Goal: Information Seeking & Learning: Find specific fact

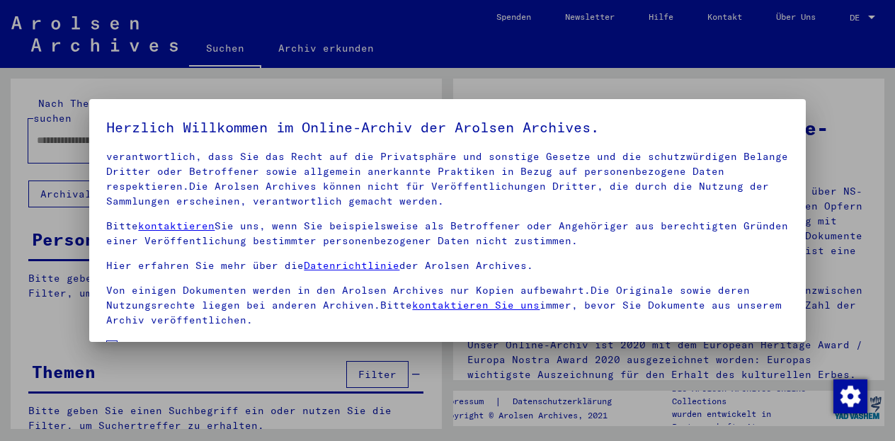
scroll to position [100, 0]
click at [190, 338] on span "Einverständniserklärung: Hiermit erkläre ich mich damit einverstanden, dass ich…" at bounding box center [455, 372] width 665 height 68
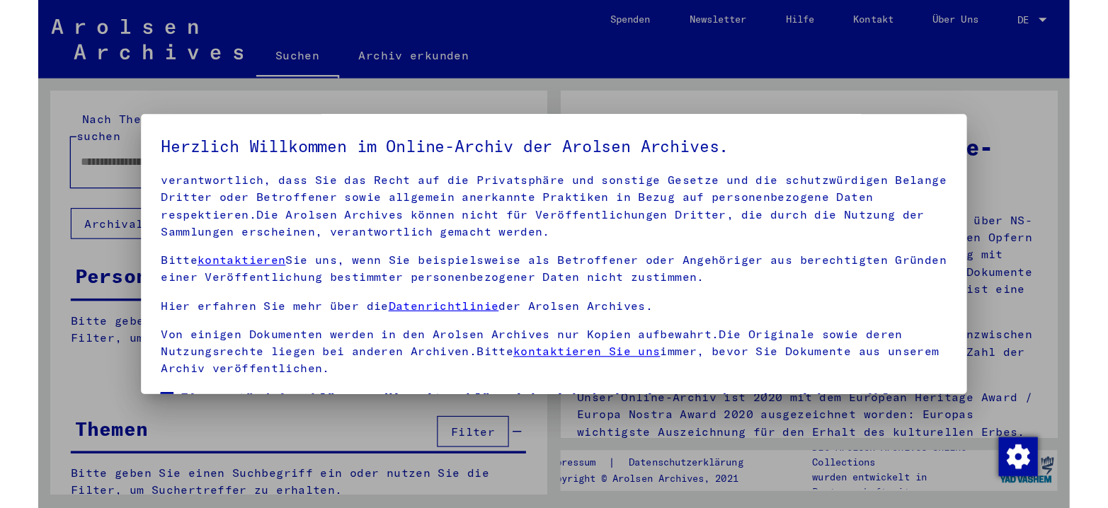
scroll to position [115, 0]
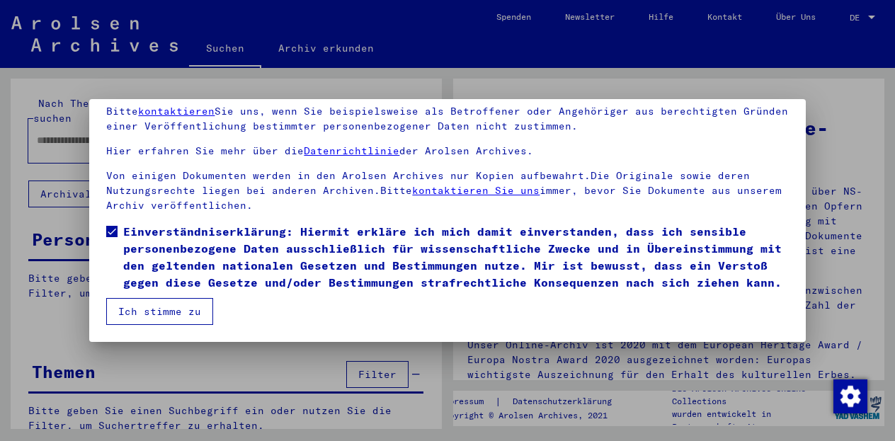
click at [195, 321] on button "Ich stimme zu" at bounding box center [159, 311] width 107 height 27
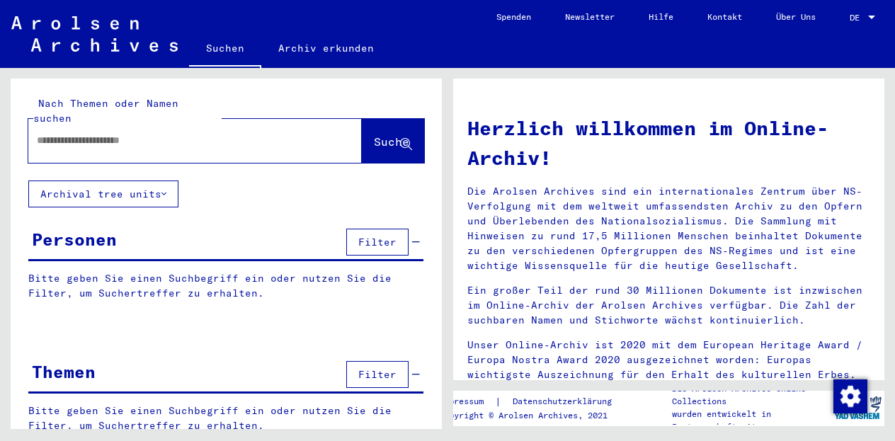
click at [178, 108] on mat-label "Nach Themen oder Namen suchen" at bounding box center [105, 111] width 145 height 28
click at [192, 125] on div at bounding box center [173, 141] width 291 height 32
click at [142, 133] on input "text" at bounding box center [178, 140] width 282 height 15
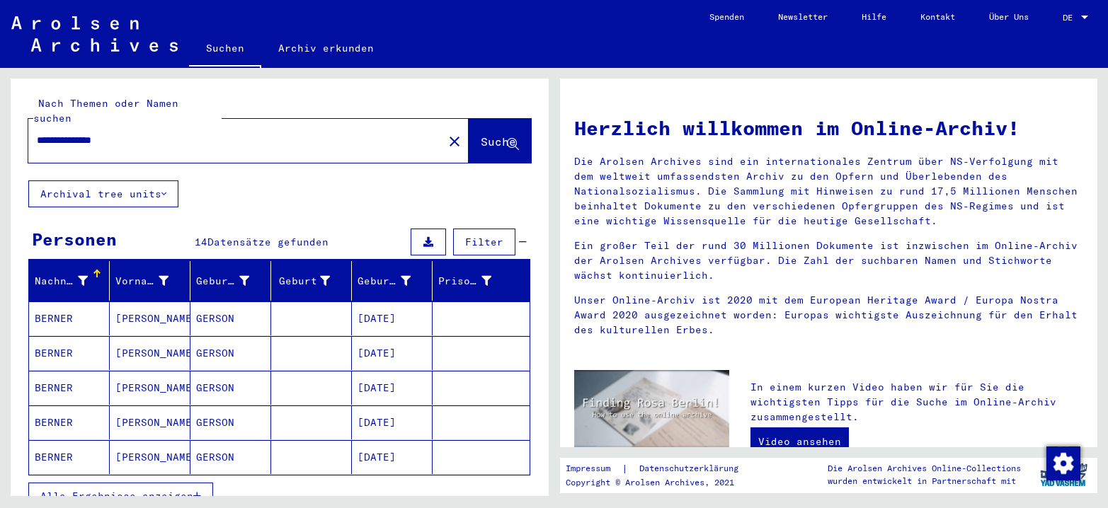
click at [149, 305] on mat-cell "[PERSON_NAME]" at bounding box center [150, 319] width 81 height 34
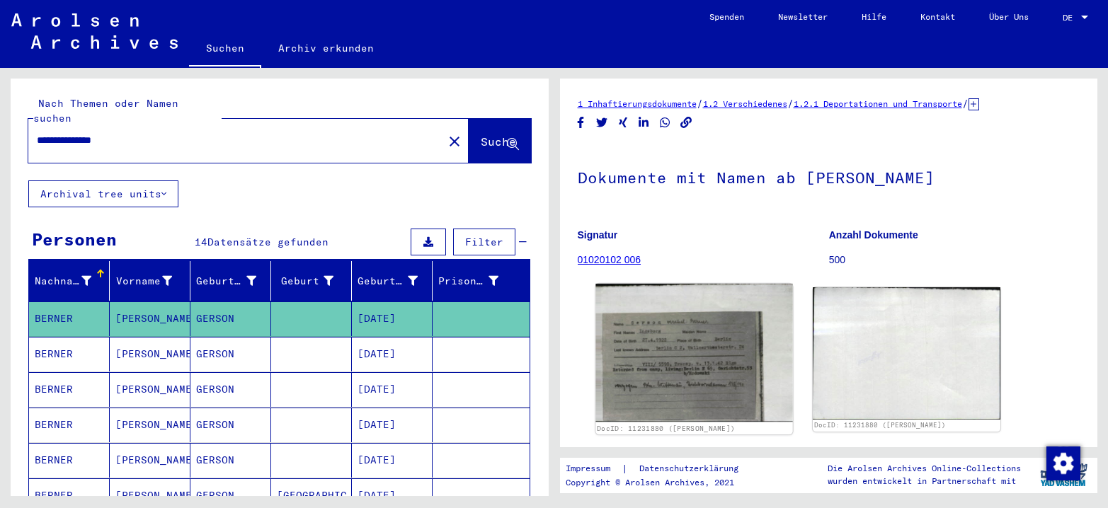
click at [648, 353] on img at bounding box center [693, 353] width 197 height 138
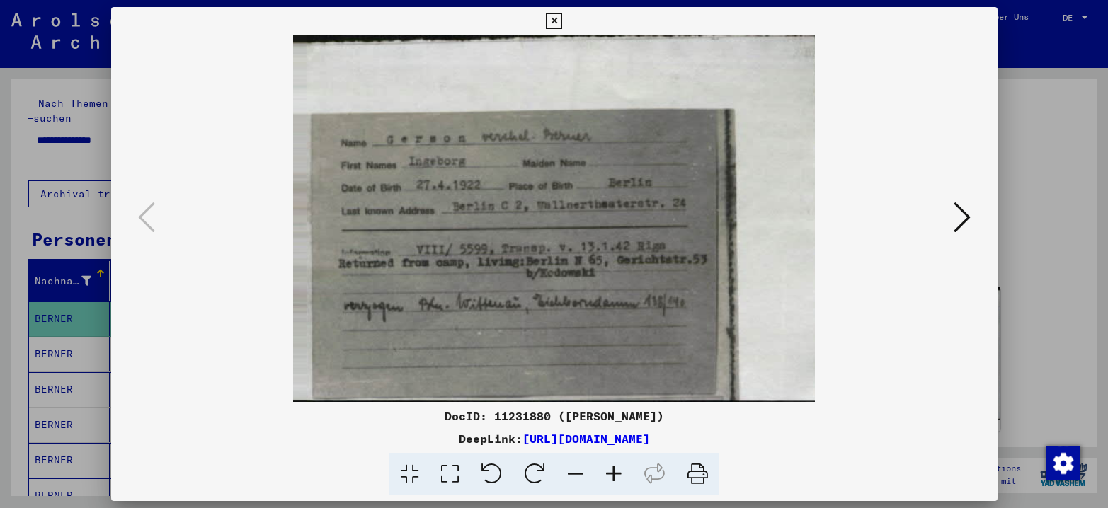
click at [905, 220] on icon at bounding box center [961, 217] width 17 height 34
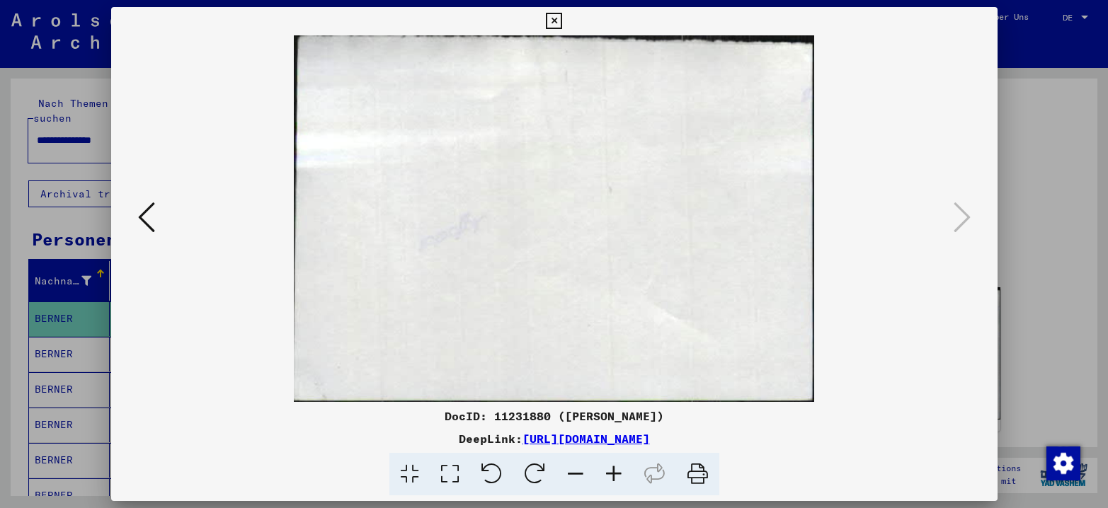
click at [905, 239] on div at bounding box center [554, 254] width 1108 height 508
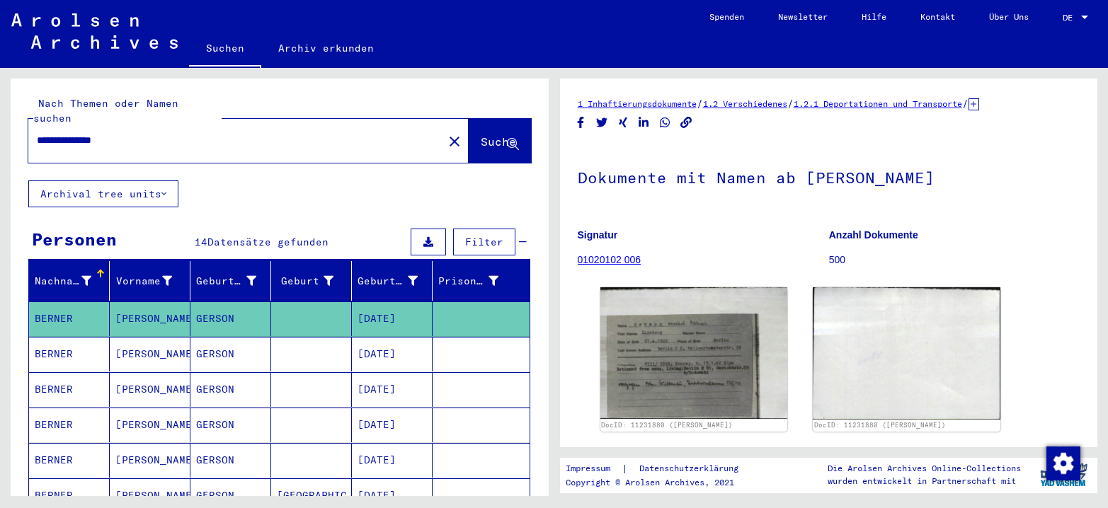
click at [117, 337] on mat-cell "[PERSON_NAME]" at bounding box center [150, 354] width 81 height 35
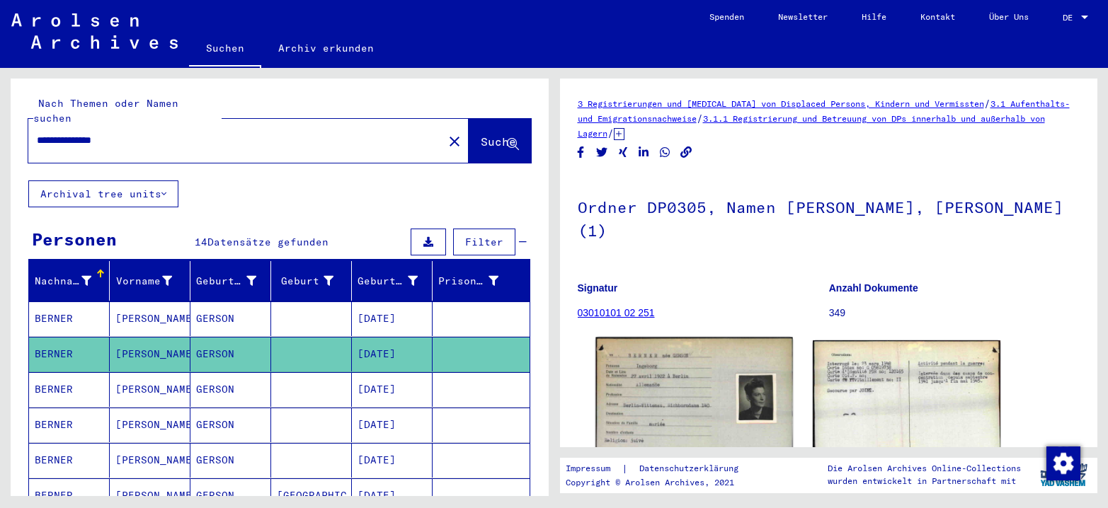
click at [677, 363] on img at bounding box center [693, 400] width 197 height 124
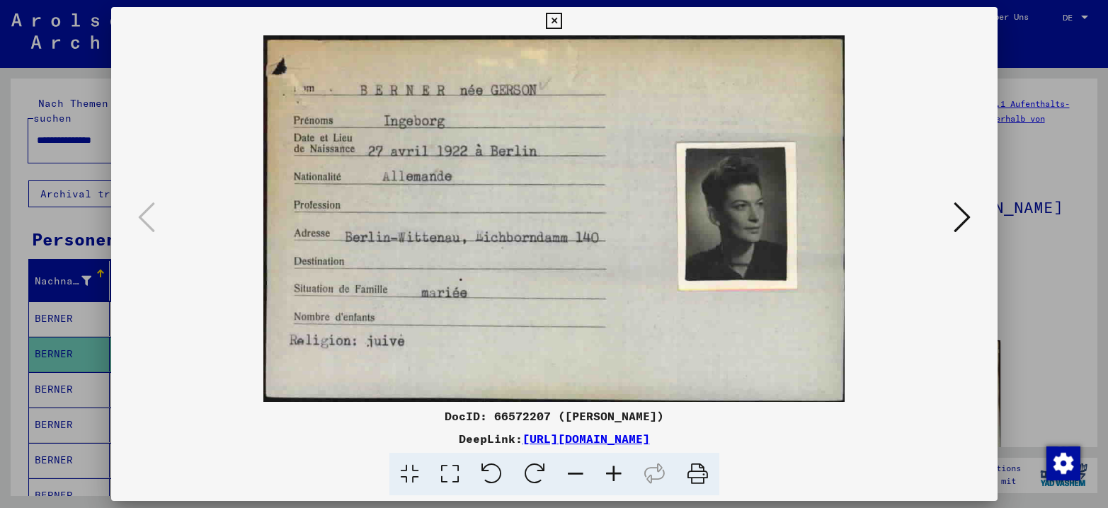
click at [905, 248] on div at bounding box center [554, 254] width 1108 height 508
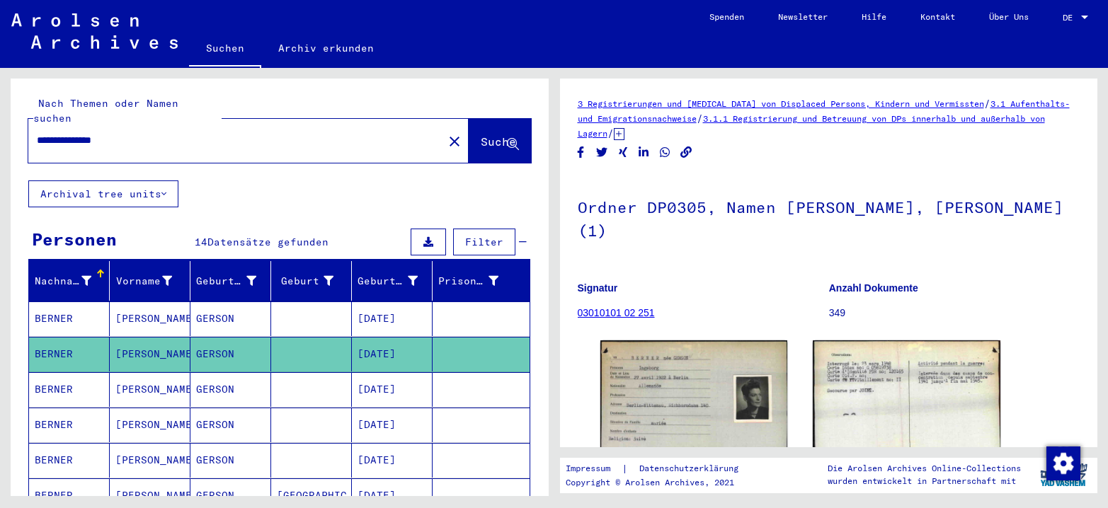
click at [203, 382] on mat-cell "GERSON" at bounding box center [230, 389] width 81 height 35
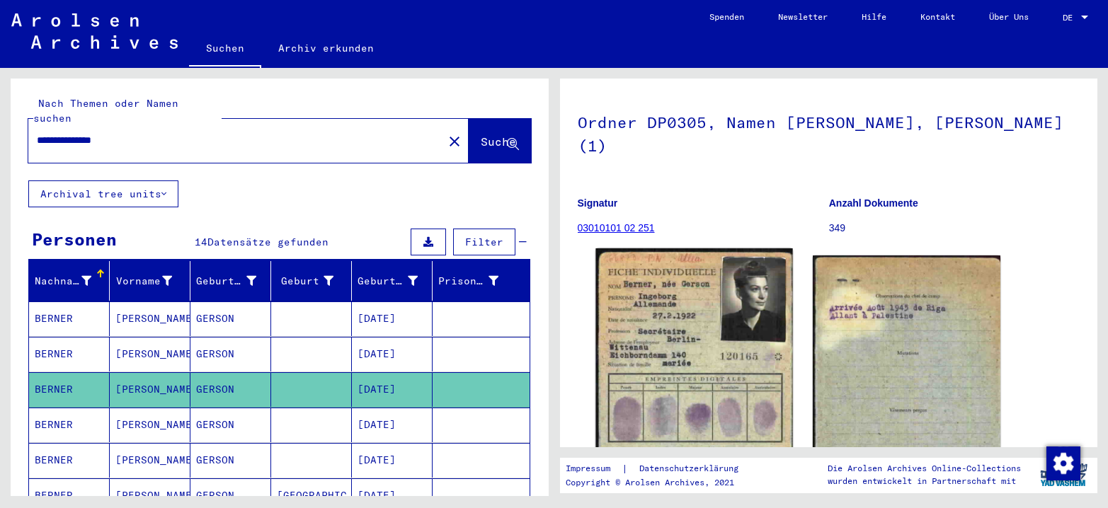
scroll to position [212, 0]
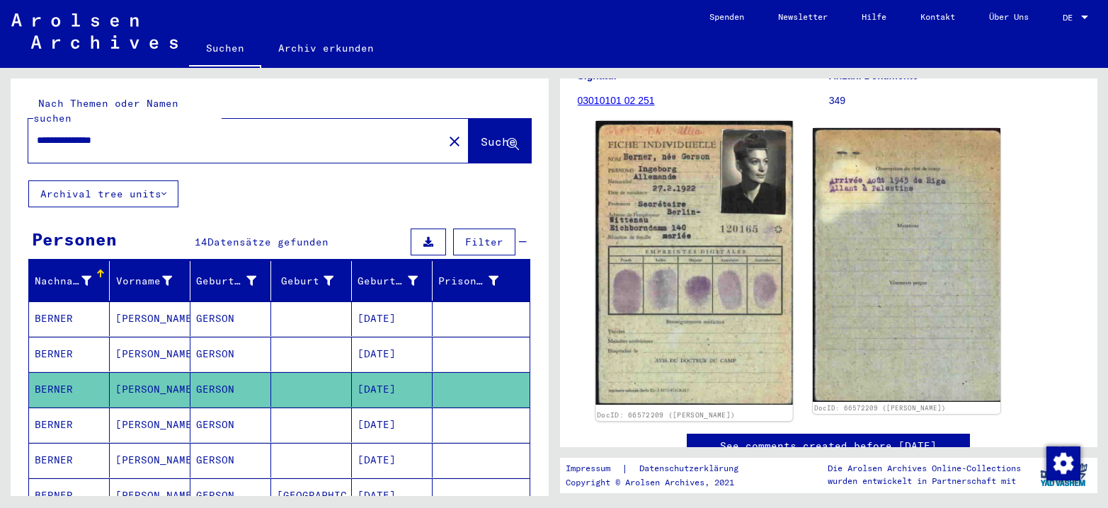
click at [669, 284] on img at bounding box center [693, 263] width 197 height 284
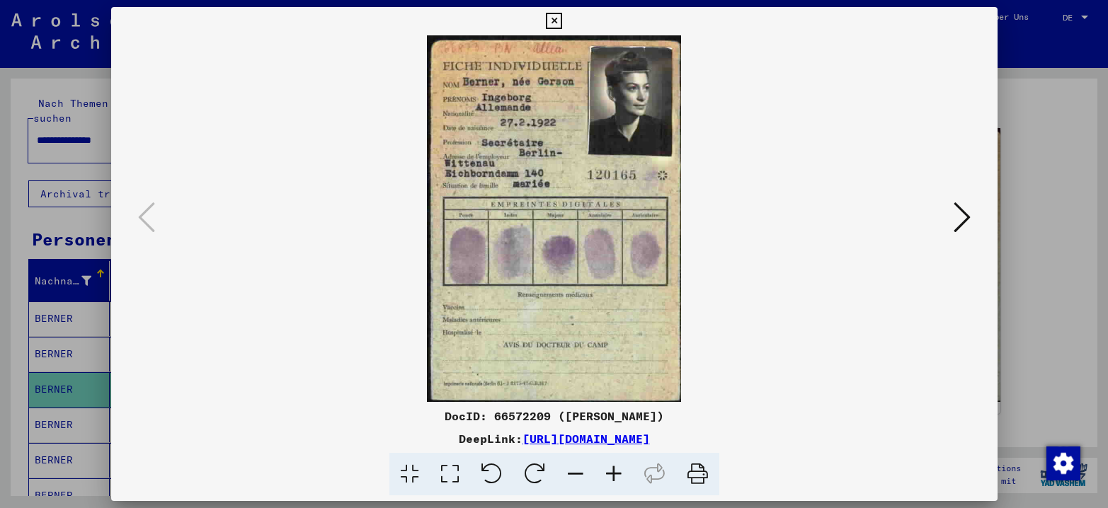
click at [905, 220] on div at bounding box center [554, 254] width 1108 height 508
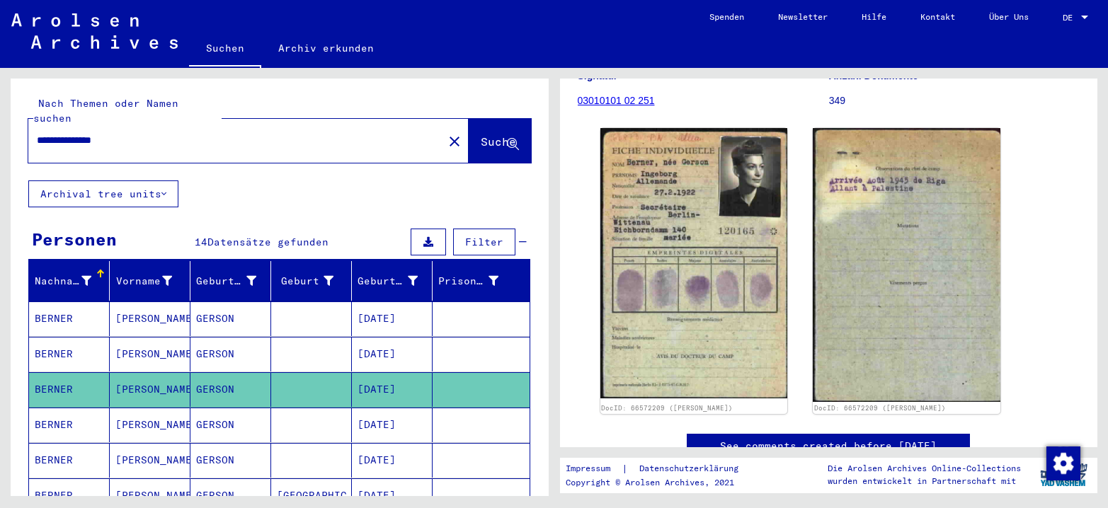
click at [122, 408] on mat-cell "[PERSON_NAME]" at bounding box center [150, 425] width 81 height 35
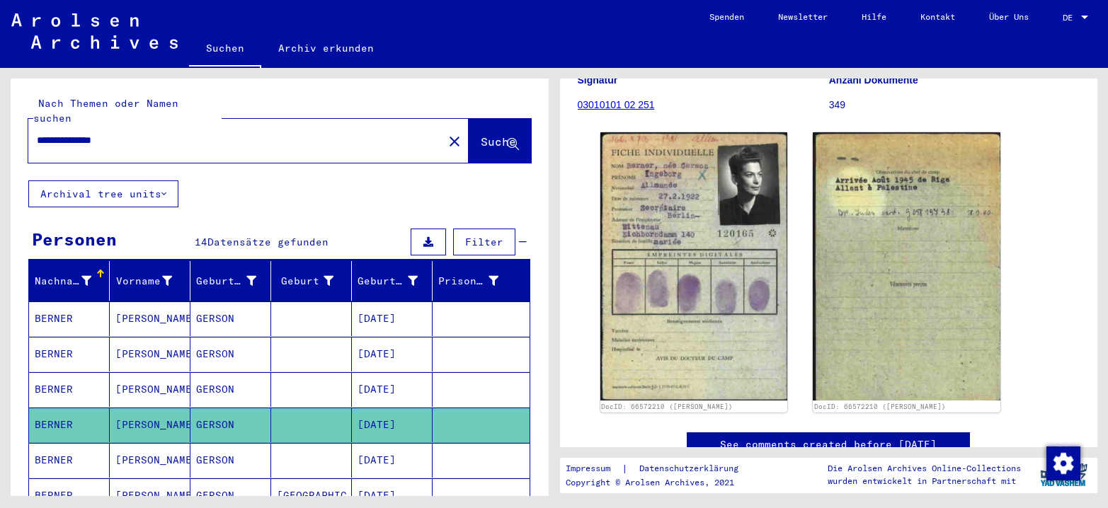
scroll to position [212, 0]
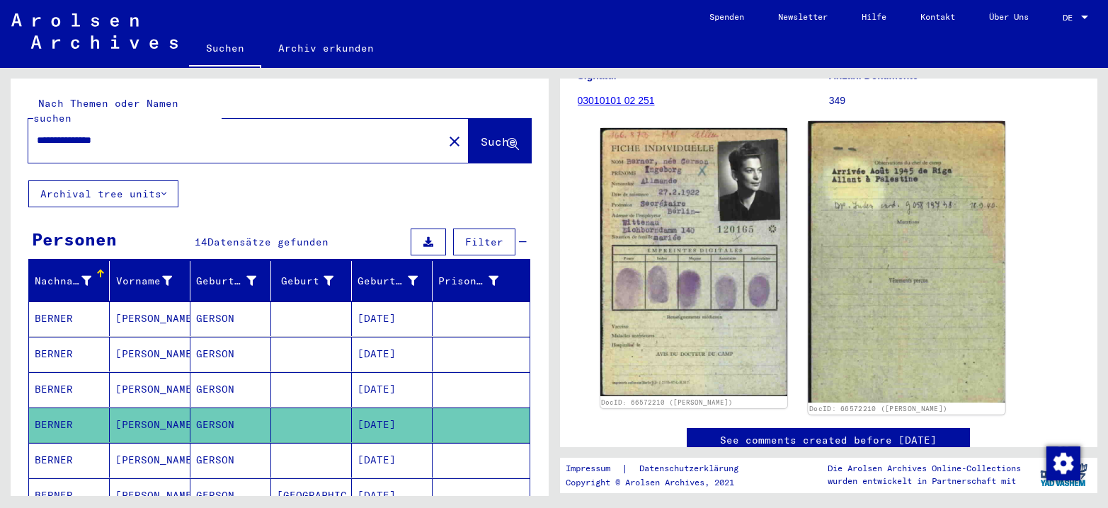
click at [849, 294] on img at bounding box center [906, 262] width 197 height 282
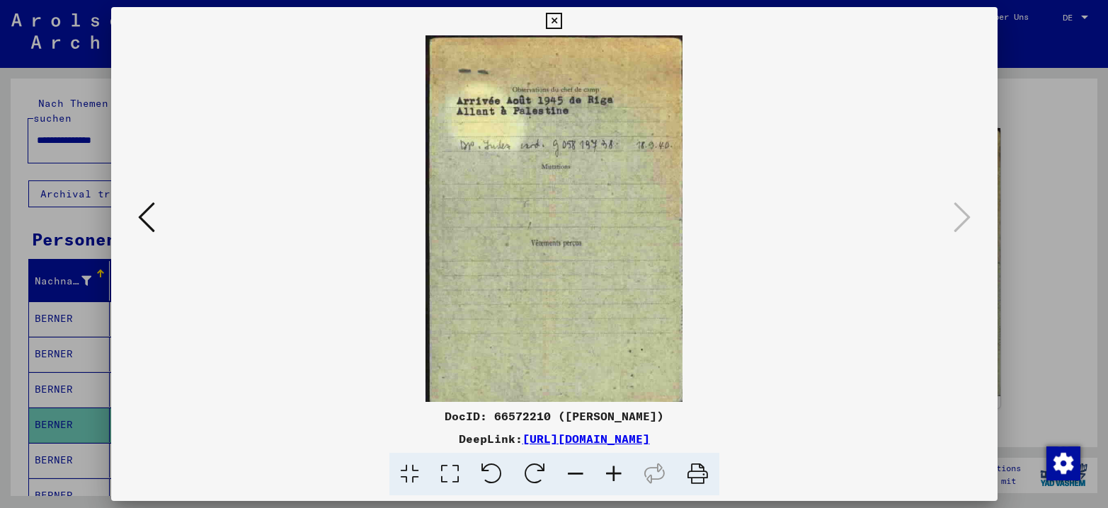
click at [905, 258] on div at bounding box center [554, 254] width 1108 height 508
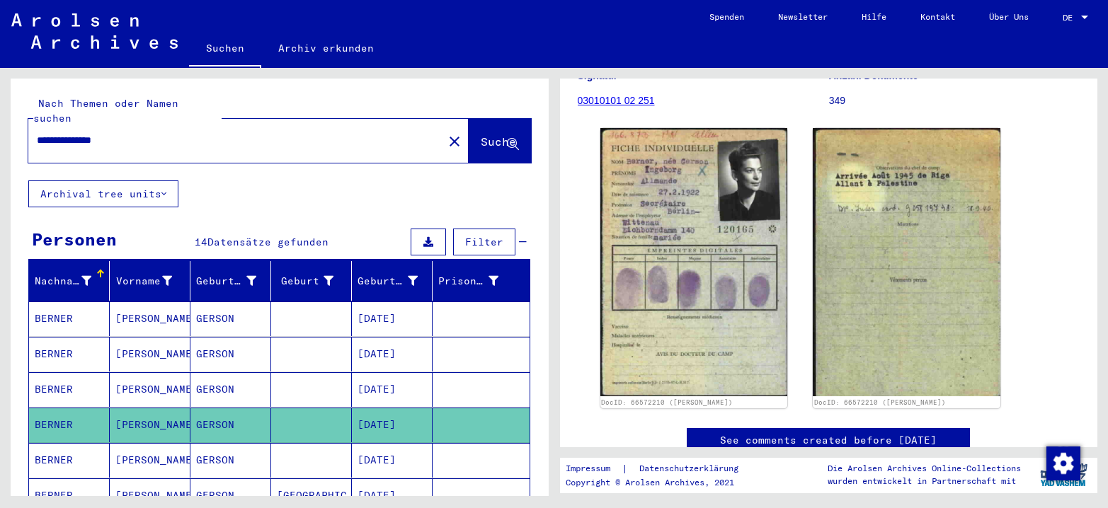
click at [144, 443] on mat-cell "[PERSON_NAME]" at bounding box center [150, 460] width 81 height 35
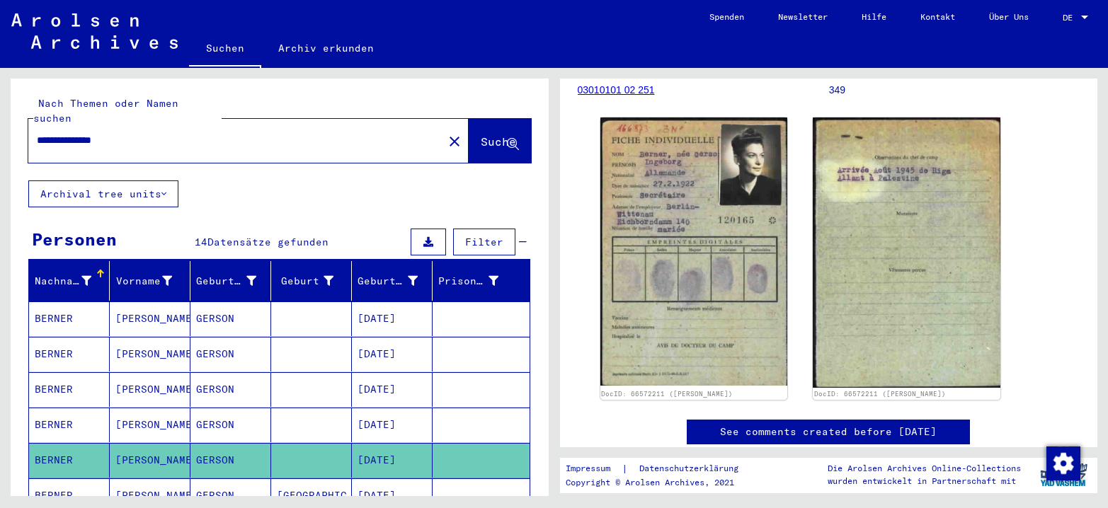
scroll to position [142, 0]
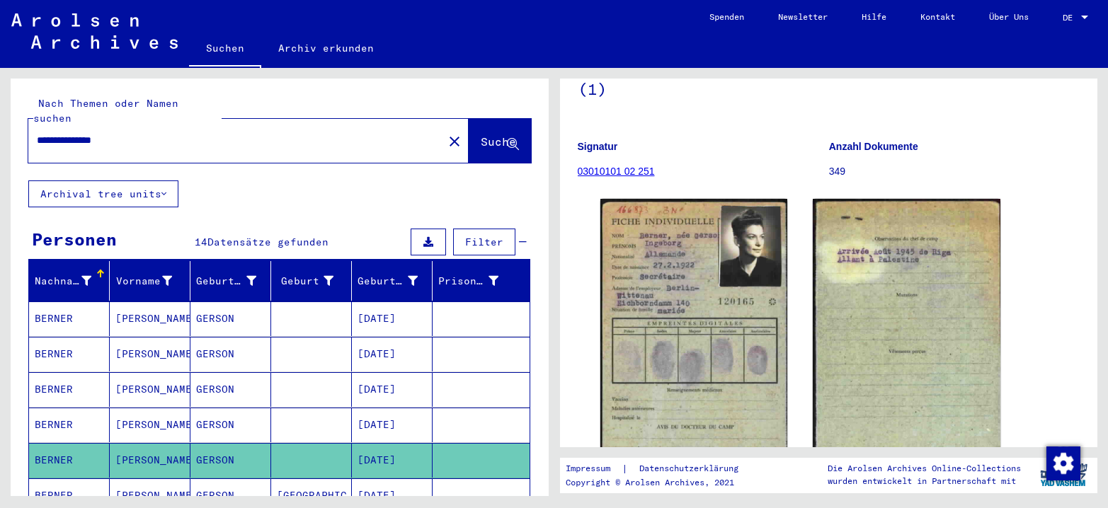
click at [139, 446] on mat-cell "[PERSON_NAME]" at bounding box center [150, 495] width 81 height 35
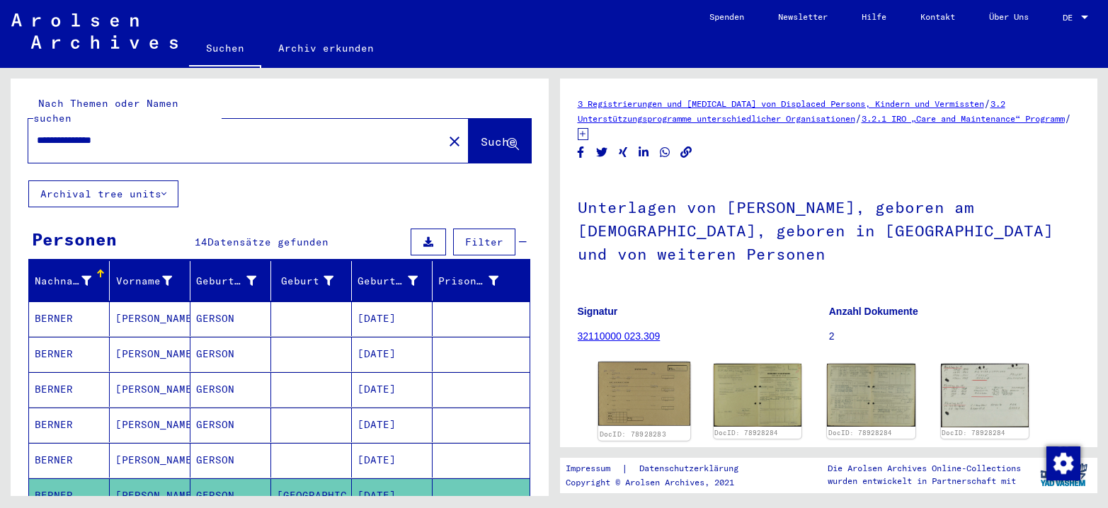
click at [624, 389] on img at bounding box center [643, 394] width 93 height 64
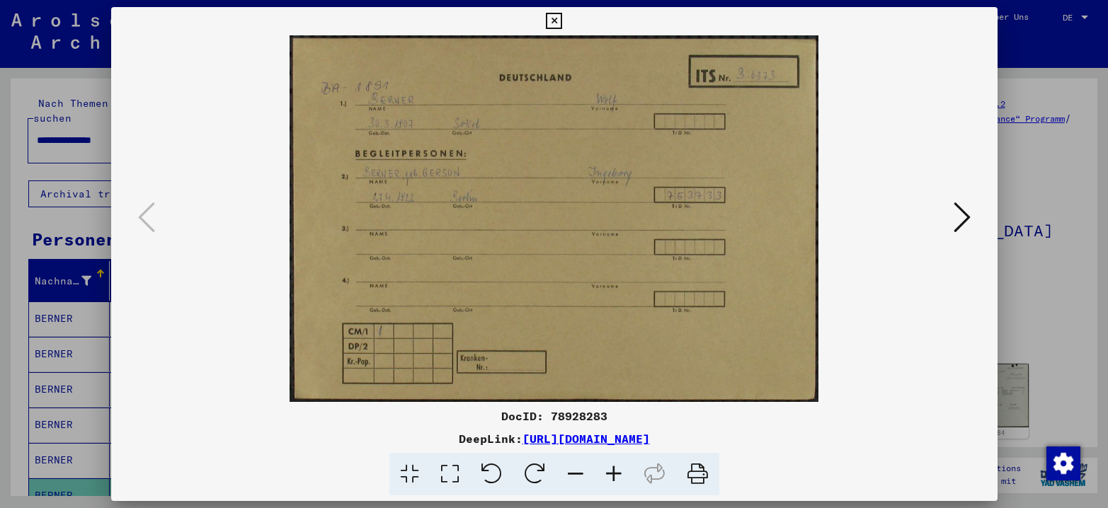
click at [905, 210] on icon at bounding box center [961, 217] width 17 height 34
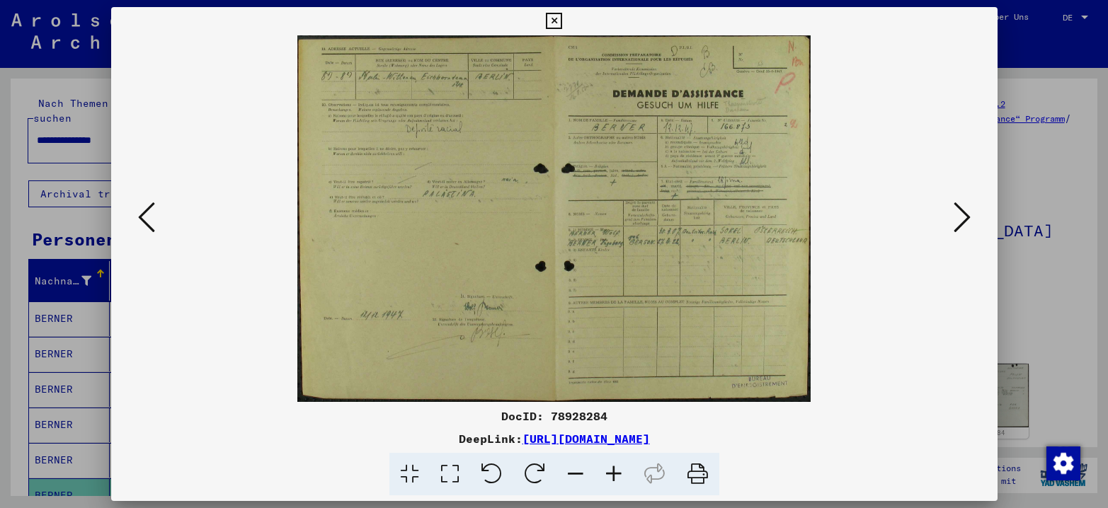
click at [905, 210] on icon at bounding box center [961, 217] width 17 height 34
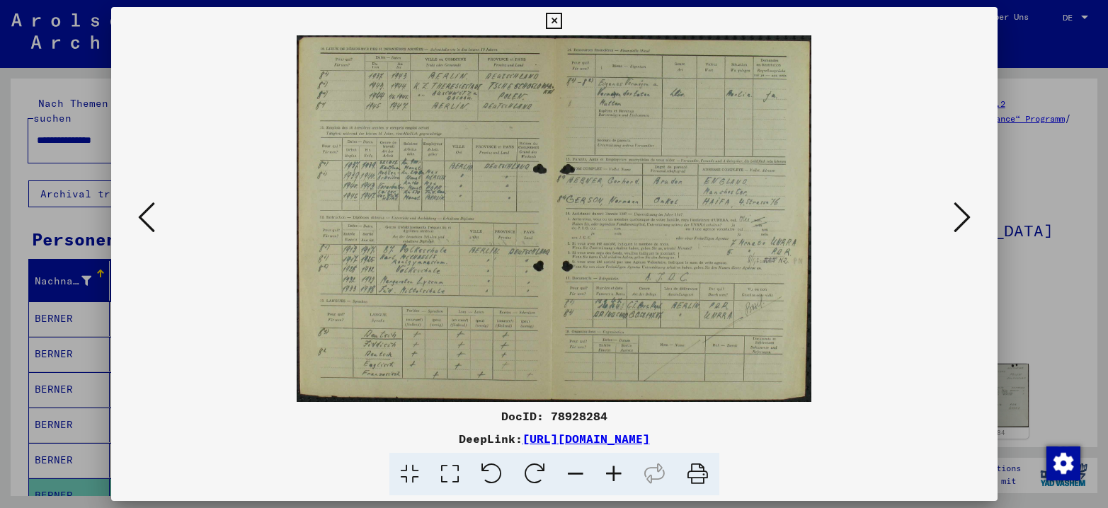
click at [905, 210] on icon at bounding box center [961, 217] width 17 height 34
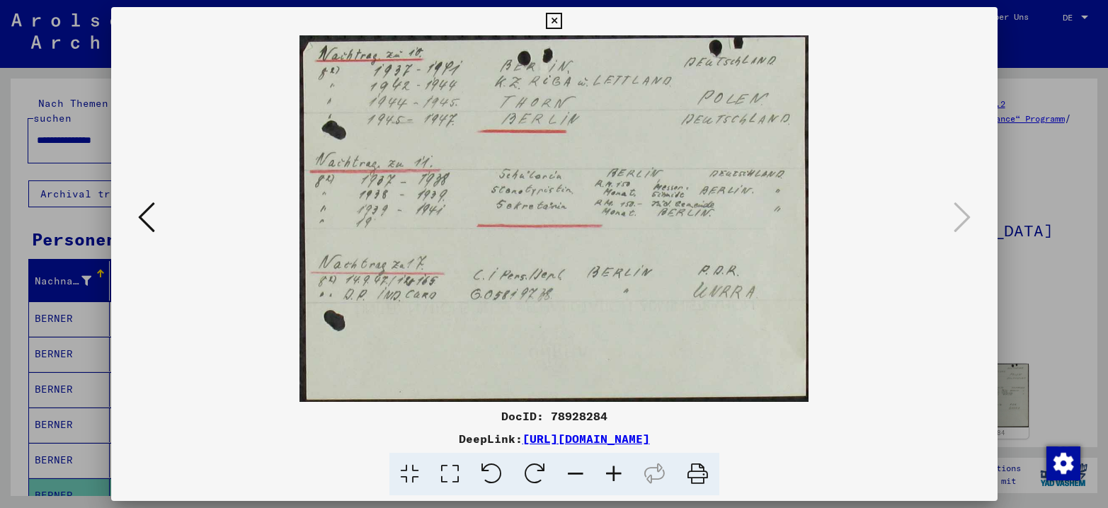
click at [546, 13] on icon at bounding box center [554, 21] width 16 height 17
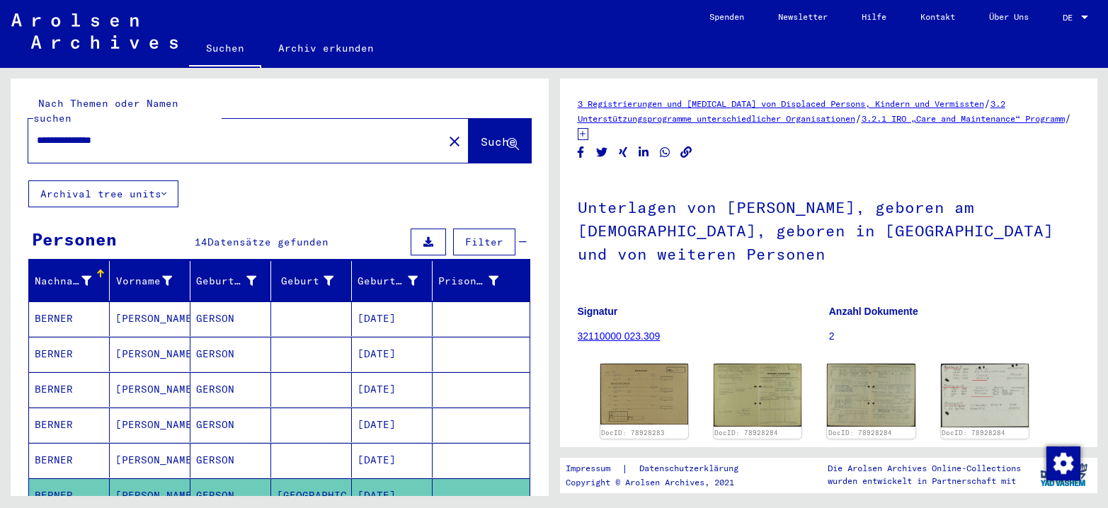
drag, startPoint x: 134, startPoint y: 122, endPoint x: 7, endPoint y: 112, distance: 127.1
click at [7, 112] on div "**********" at bounding box center [277, 282] width 554 height 428
type input "**********"
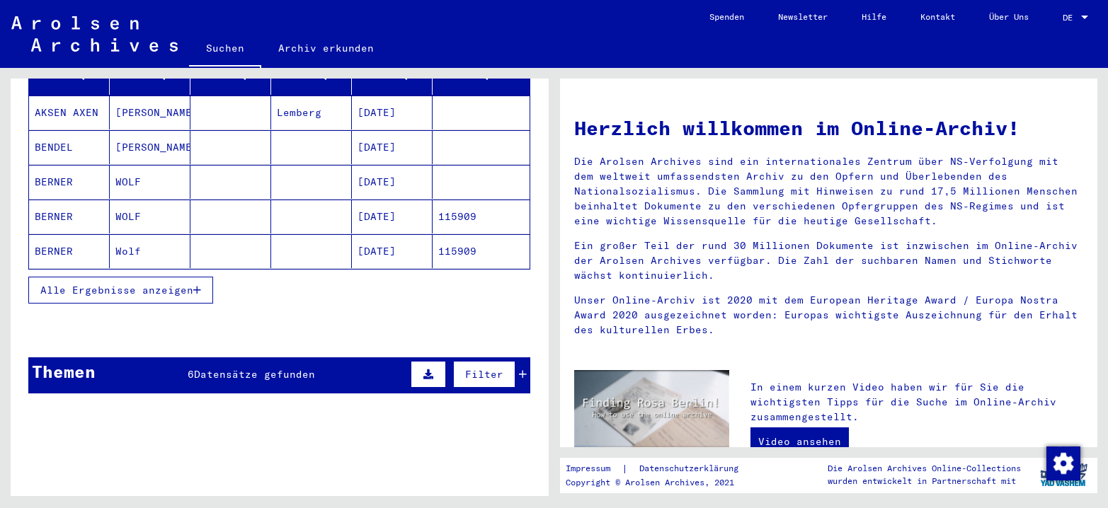
scroll to position [212, 0]
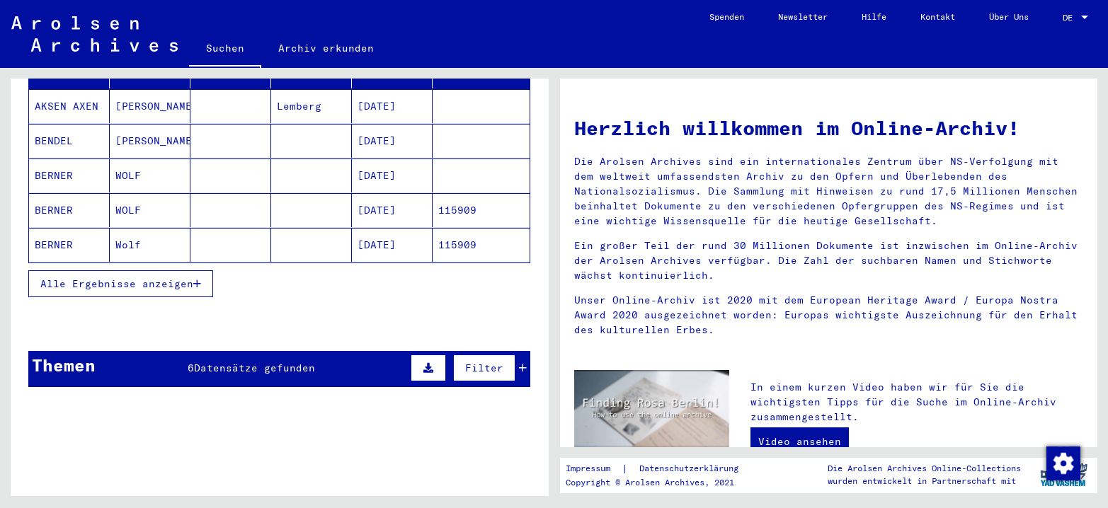
click at [115, 277] on span "Alle Ergebnisse anzeigen" at bounding box center [116, 283] width 153 height 13
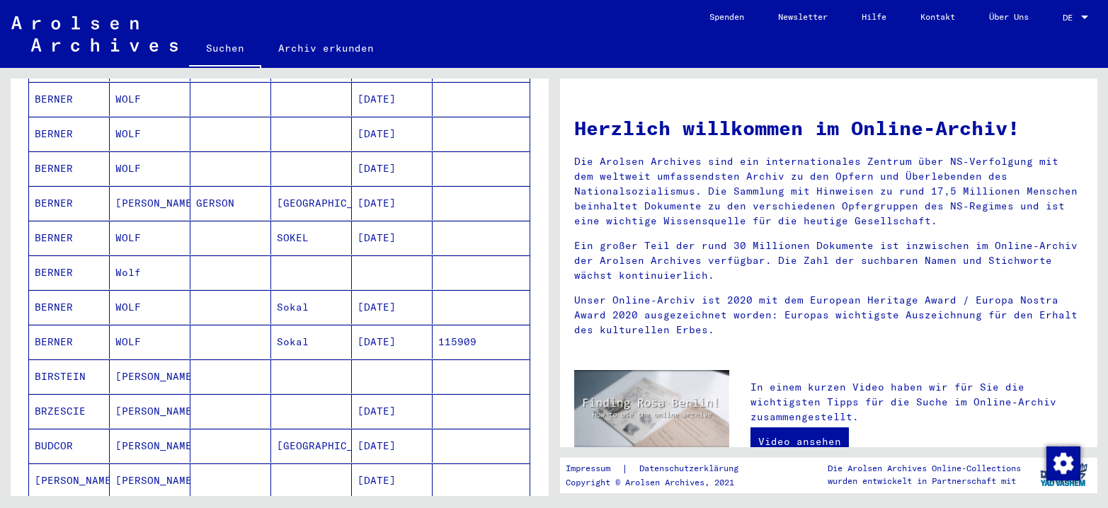
scroll to position [142, 0]
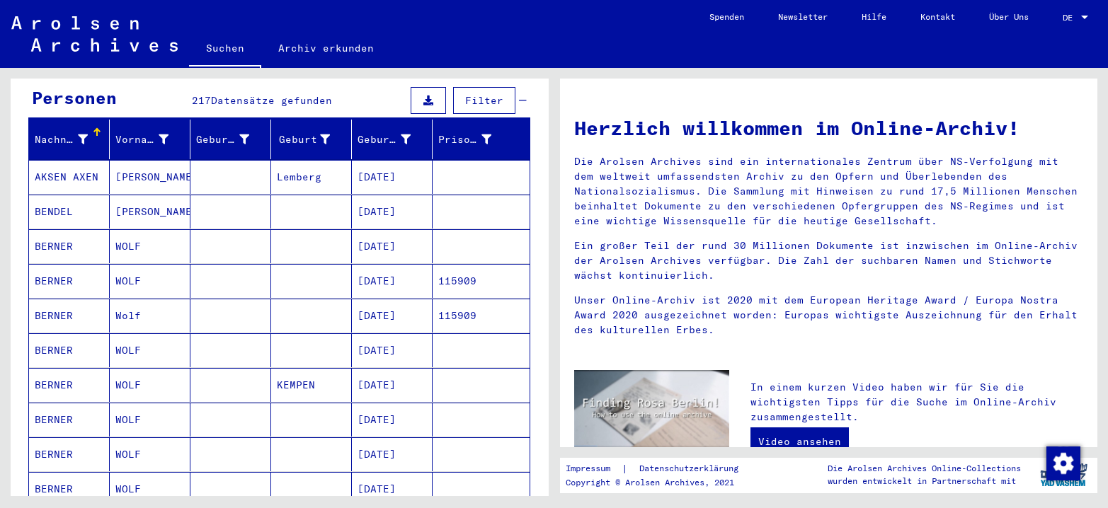
click at [67, 264] on mat-cell "BERNER" at bounding box center [69, 281] width 81 height 34
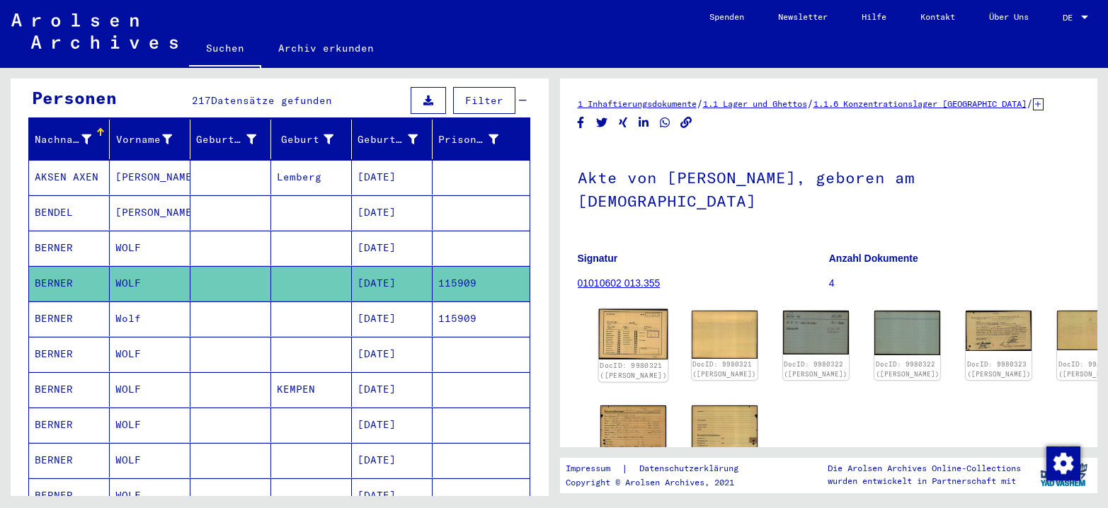
click at [612, 317] on img at bounding box center [632, 334] width 69 height 50
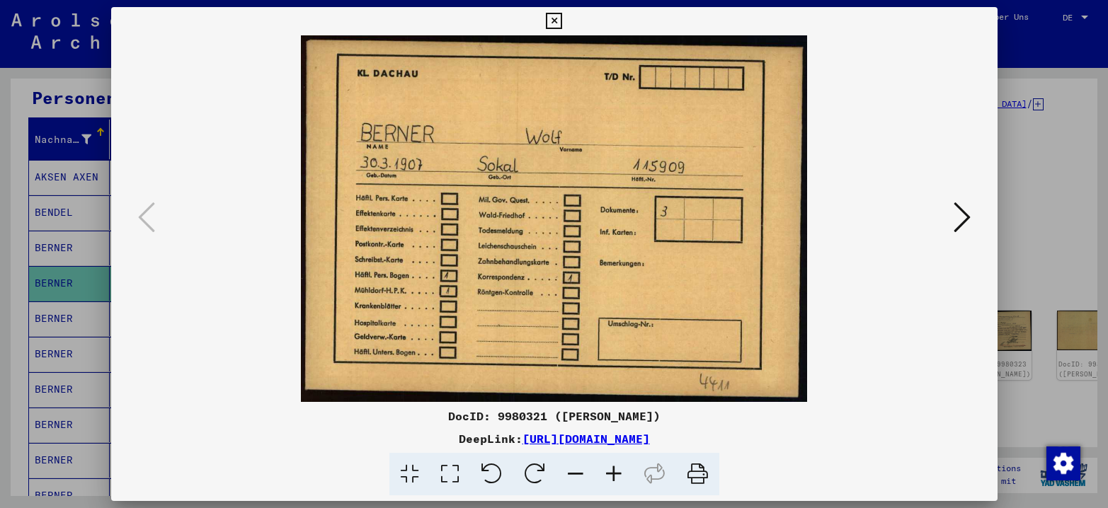
click at [905, 211] on button at bounding box center [961, 218] width 25 height 40
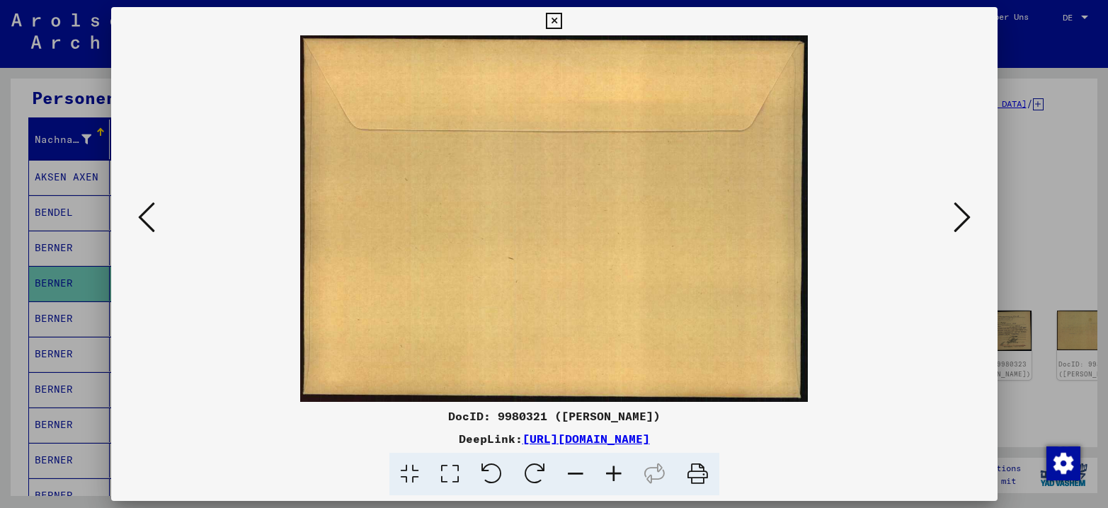
click at [905, 211] on button at bounding box center [961, 218] width 25 height 40
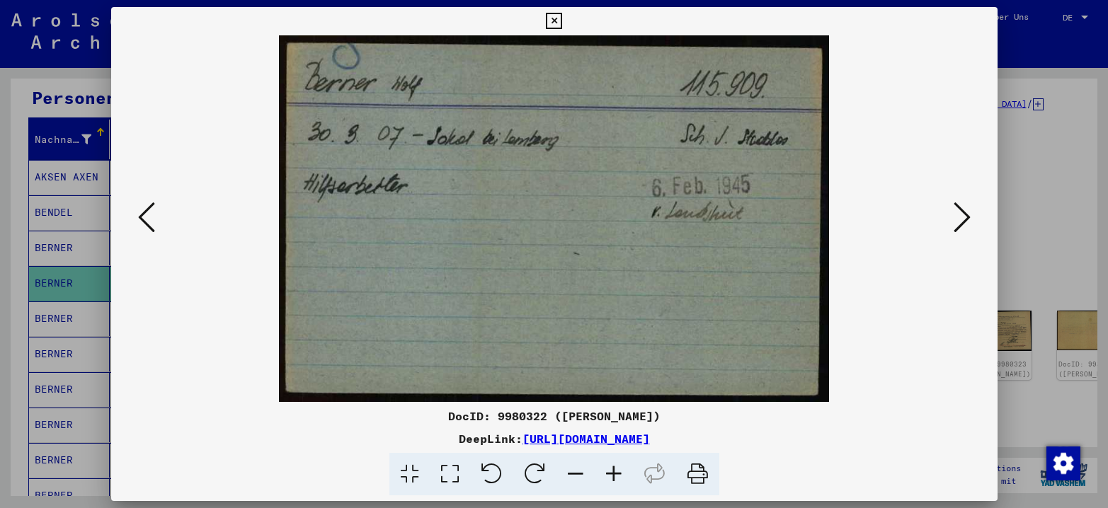
click at [905, 211] on button at bounding box center [961, 218] width 25 height 40
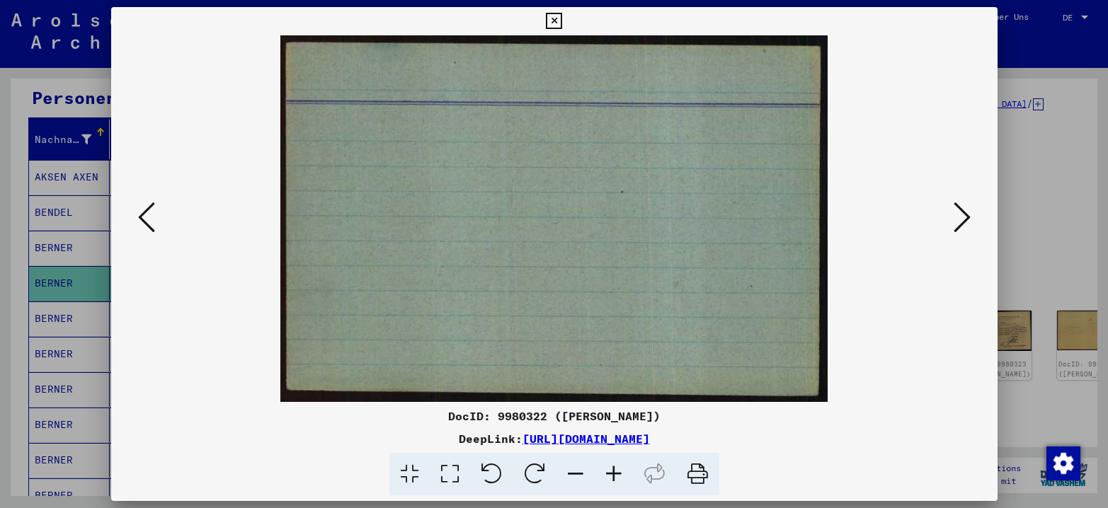
click at [905, 211] on button at bounding box center [961, 218] width 25 height 40
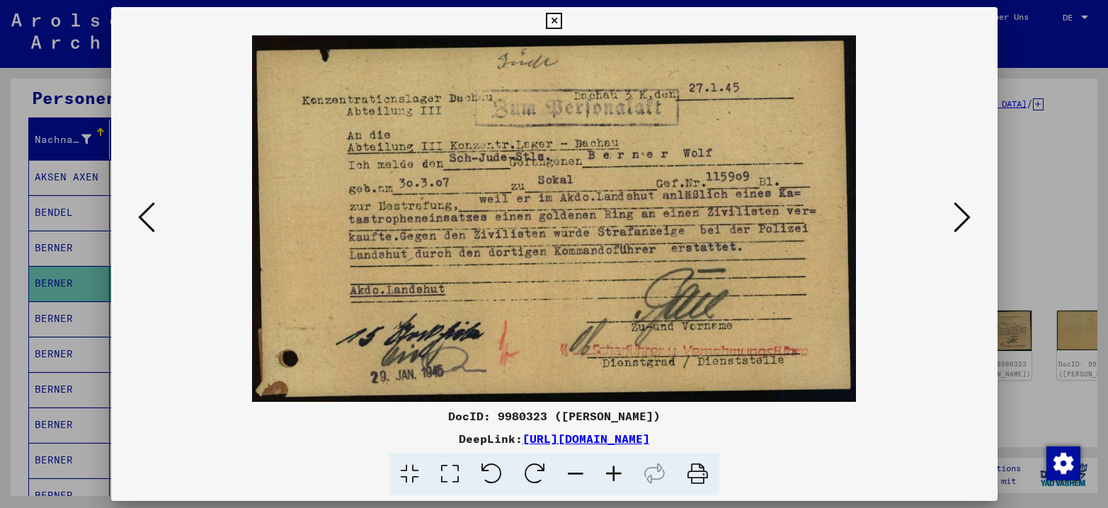
click at [905, 213] on icon at bounding box center [961, 217] width 17 height 34
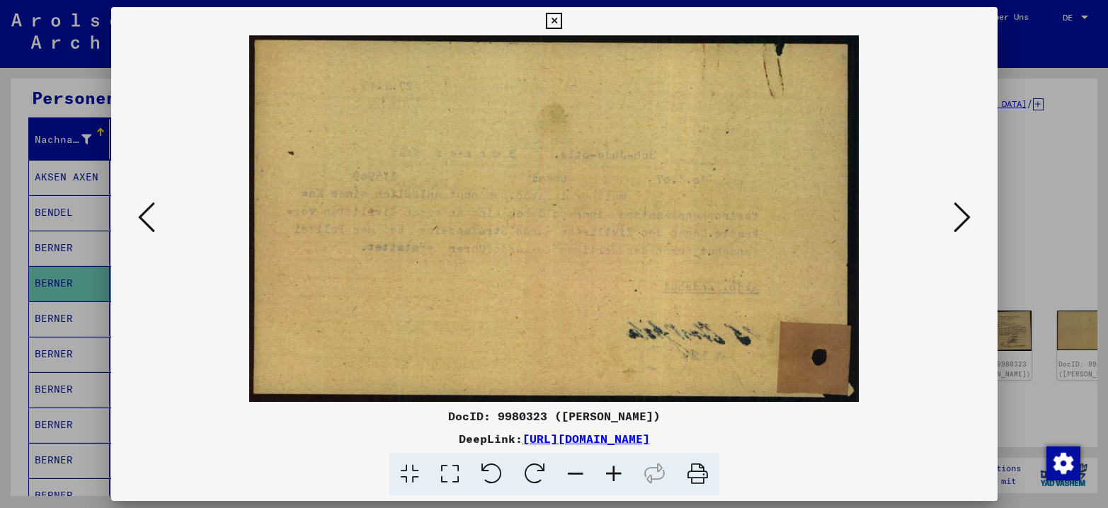
click at [905, 213] on icon at bounding box center [961, 217] width 17 height 34
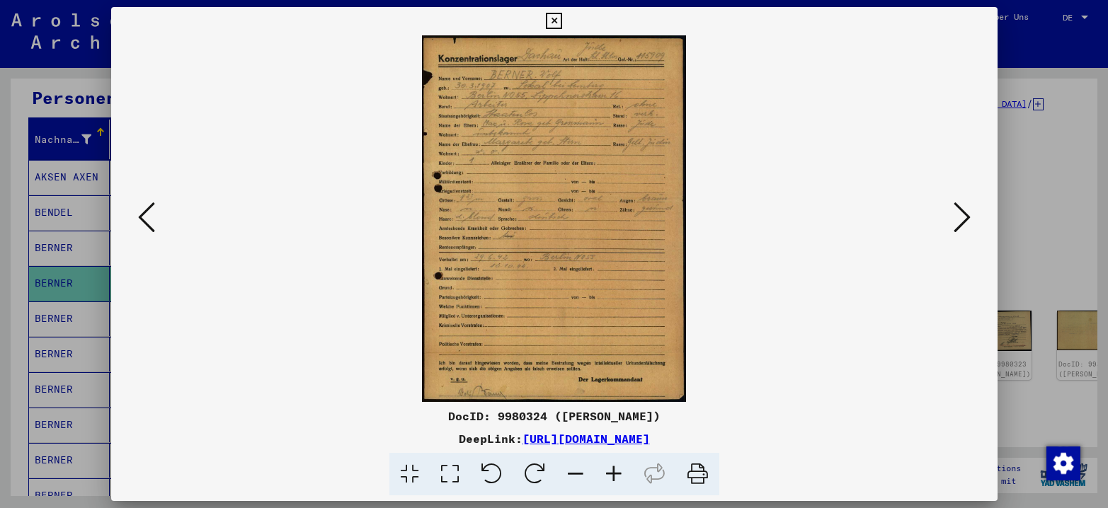
click at [617, 446] on icon at bounding box center [614, 474] width 38 height 43
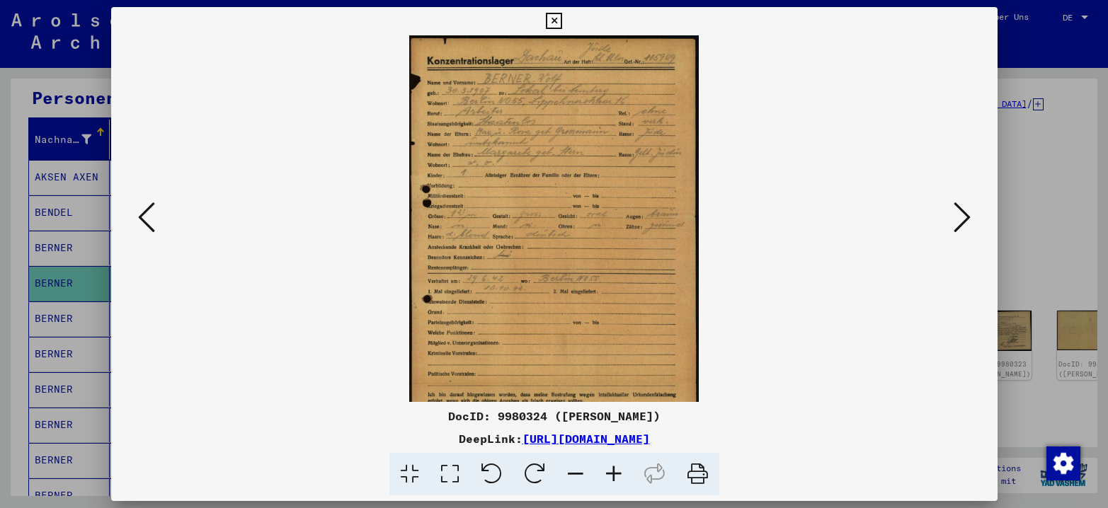
click at [617, 446] on icon at bounding box center [614, 474] width 38 height 43
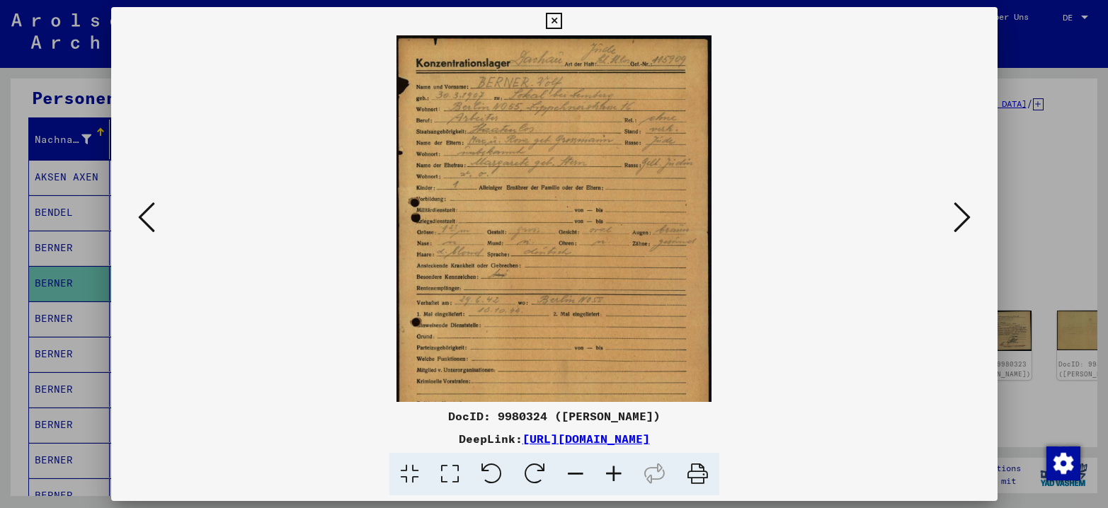
click at [617, 446] on icon at bounding box center [614, 474] width 38 height 43
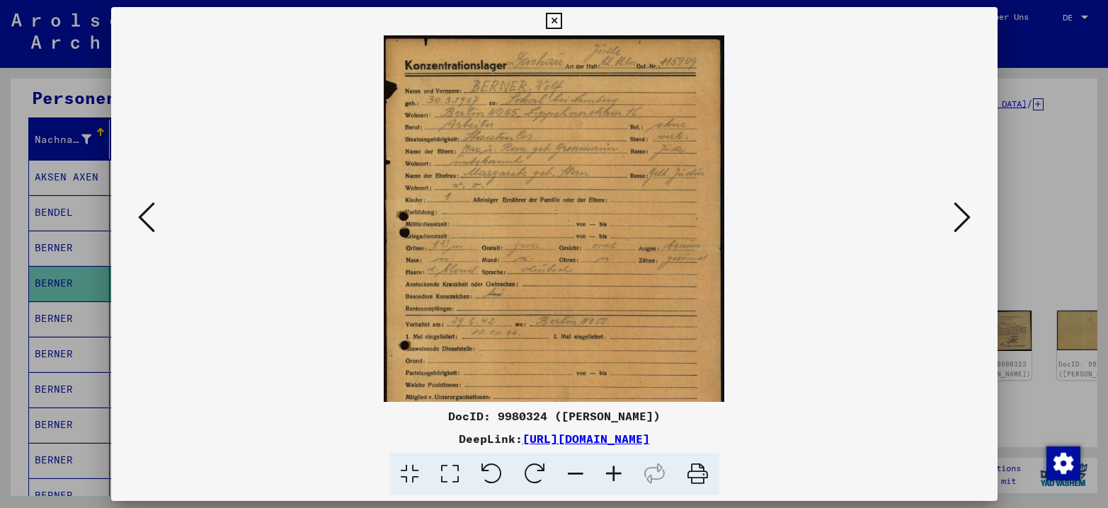
click at [617, 446] on icon at bounding box center [614, 474] width 38 height 43
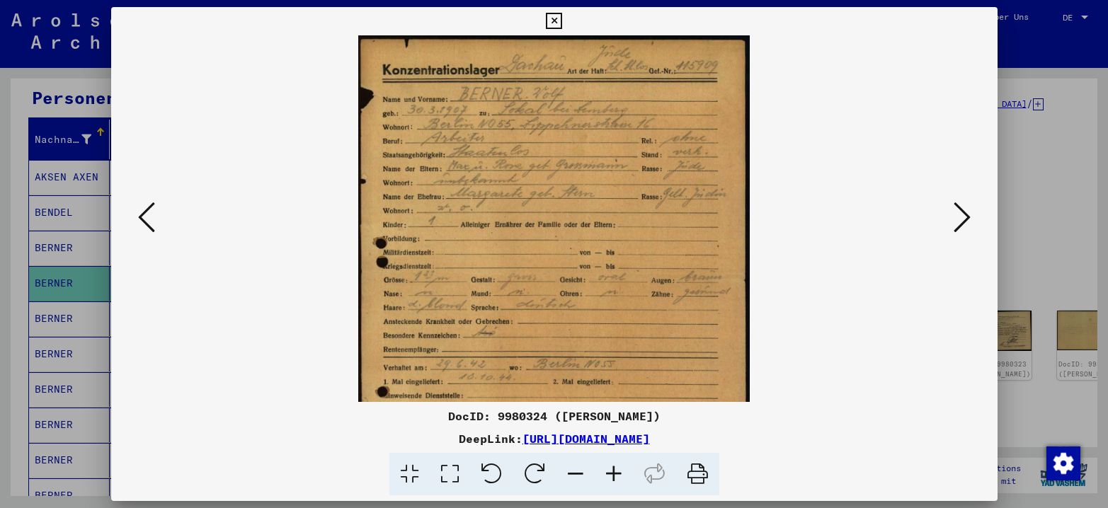
click at [617, 446] on icon at bounding box center [614, 474] width 38 height 43
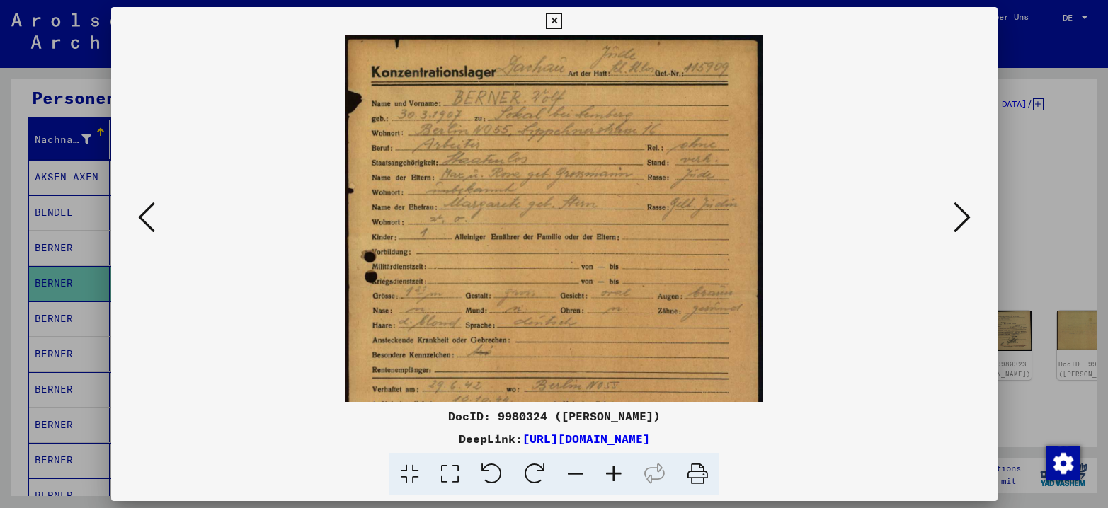
click at [689, 289] on img at bounding box center [554, 324] width 418 height 579
click at [905, 218] on icon at bounding box center [961, 217] width 17 height 34
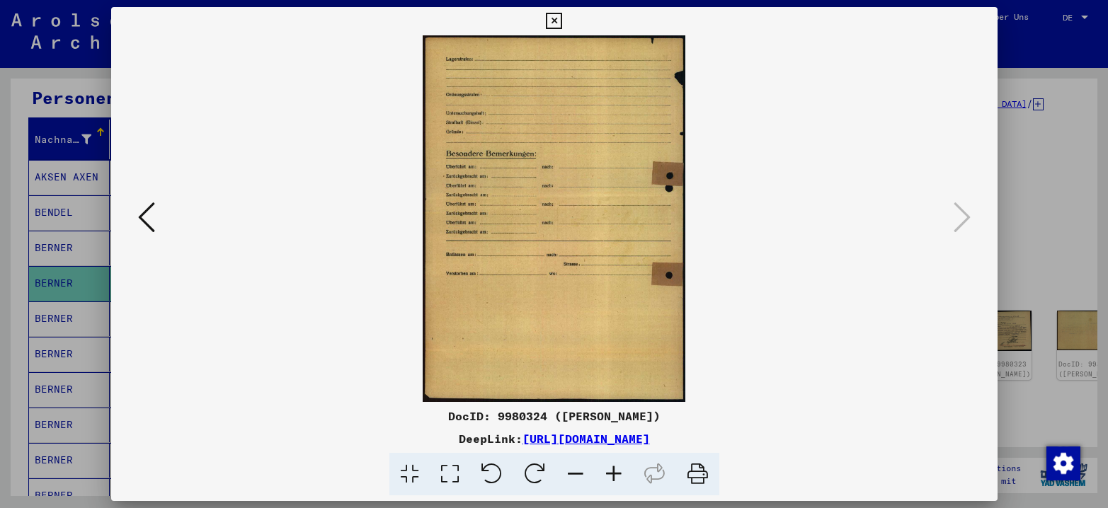
click at [905, 200] on div at bounding box center [554, 254] width 1108 height 508
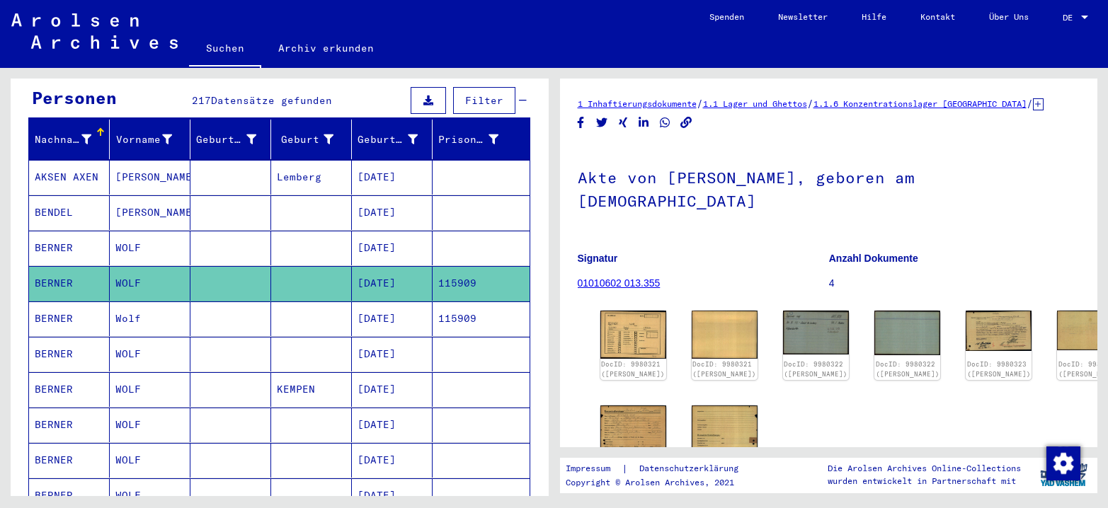
click at [60, 302] on mat-cell "BERNER" at bounding box center [69, 319] width 81 height 35
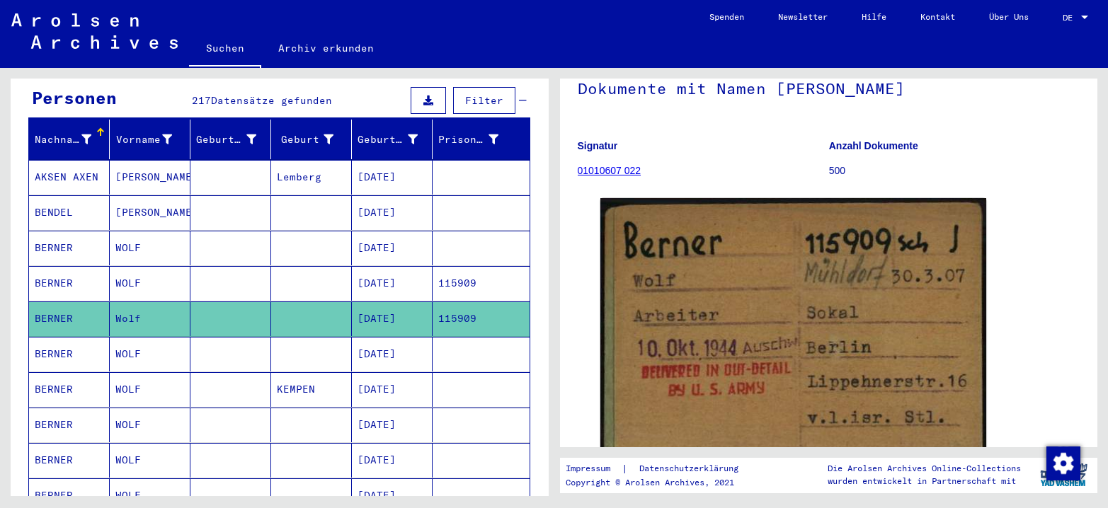
scroll to position [212, 0]
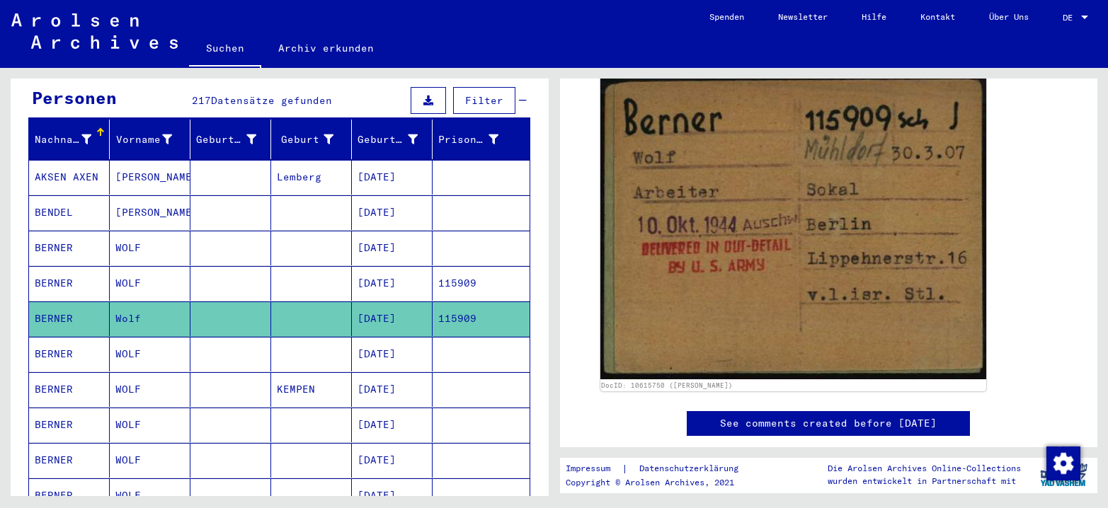
click at [82, 347] on mat-cell "BERNER" at bounding box center [69, 354] width 81 height 35
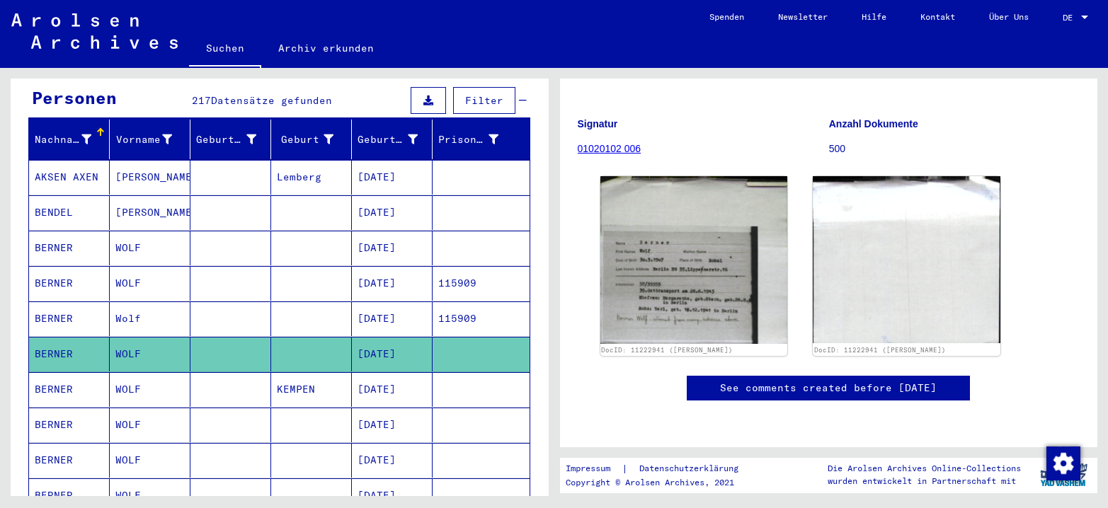
scroll to position [212, 0]
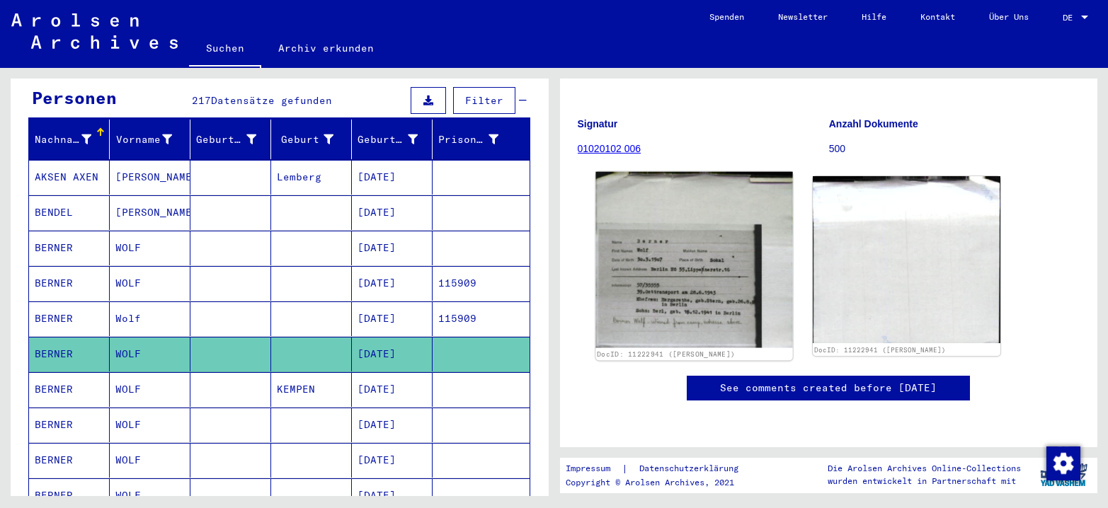
click at [713, 178] on img at bounding box center [693, 260] width 197 height 176
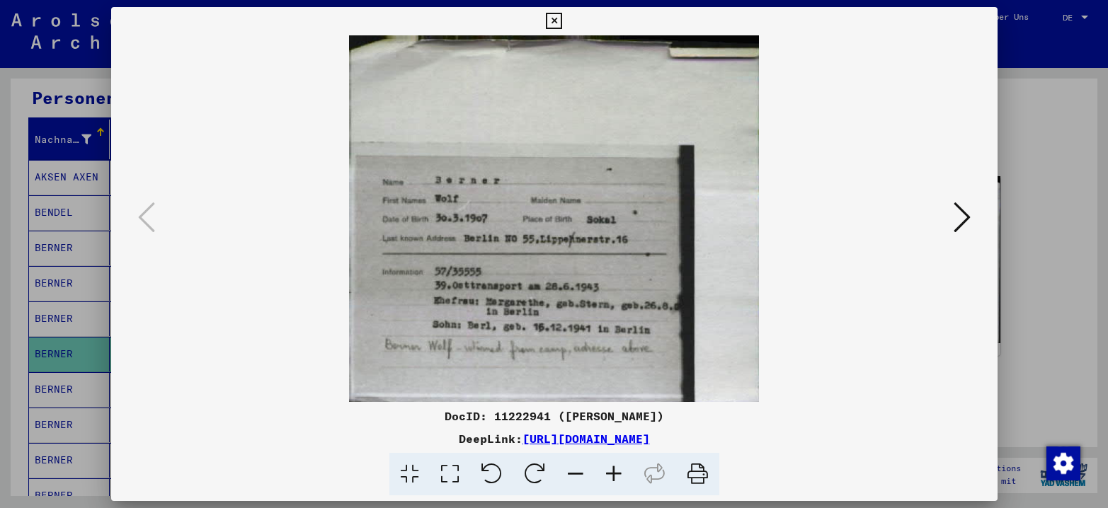
click at [905, 211] on icon at bounding box center [961, 217] width 17 height 34
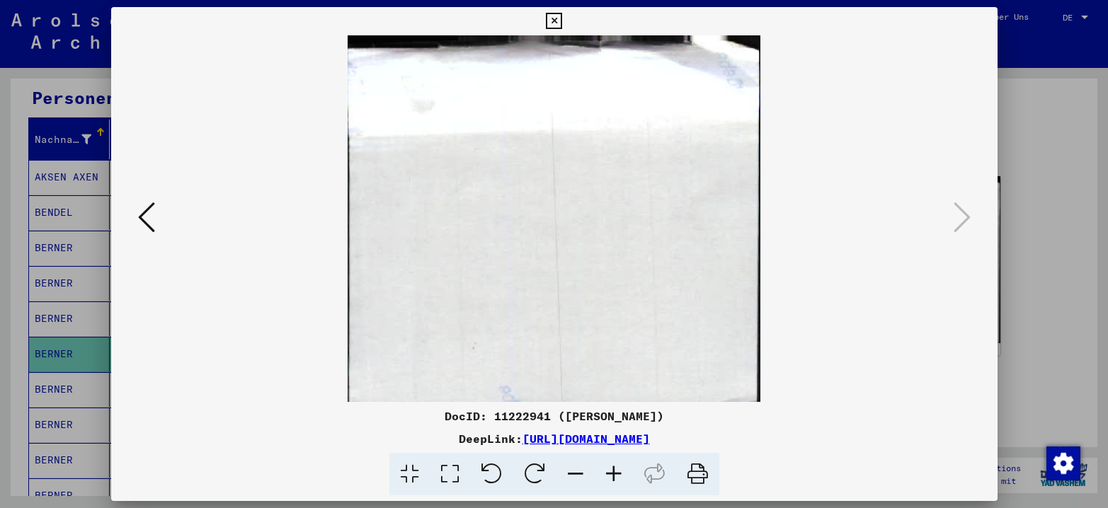
click at [905, 188] on div at bounding box center [554, 254] width 1108 height 508
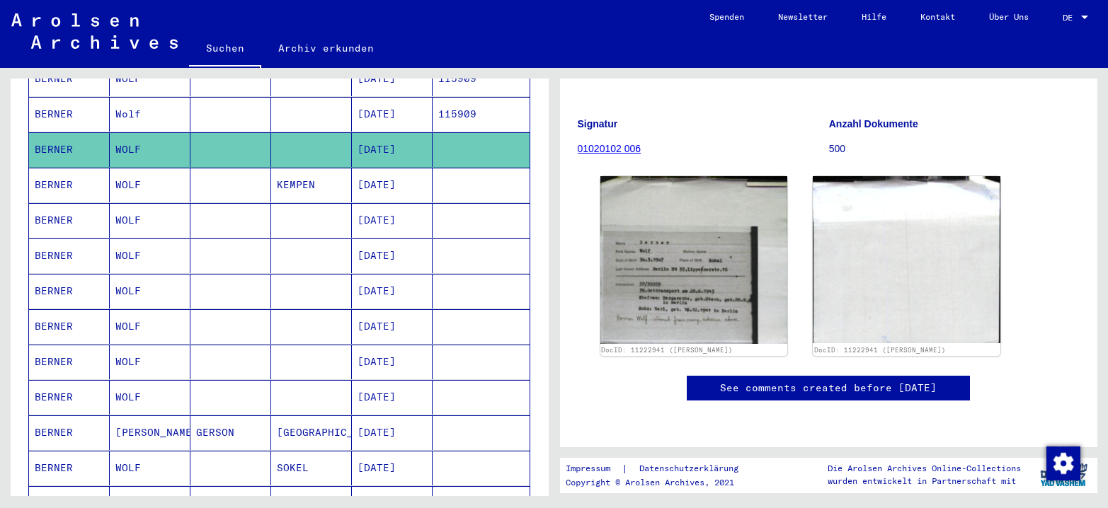
scroll to position [354, 0]
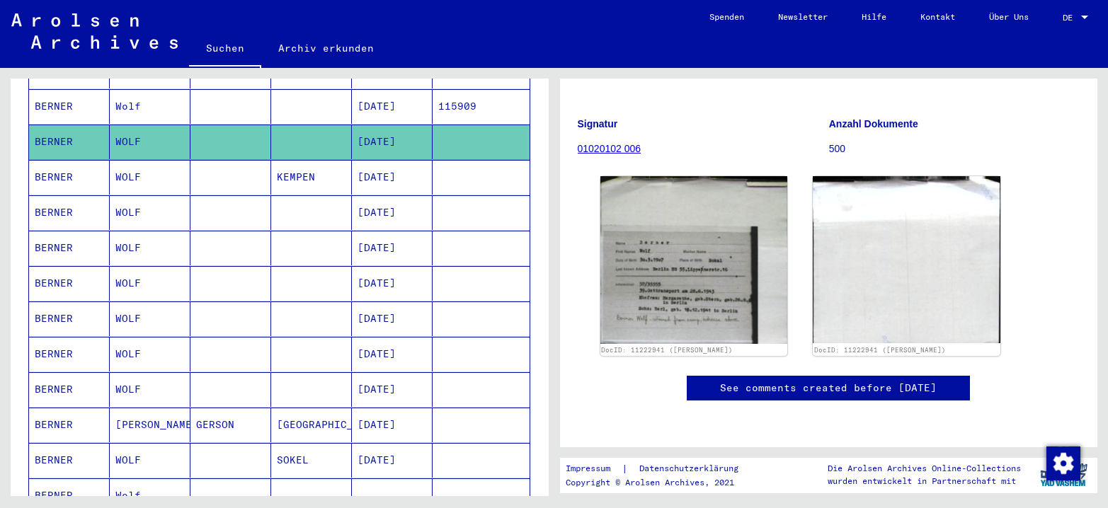
click at [38, 195] on mat-cell "BERNER" at bounding box center [69, 212] width 81 height 35
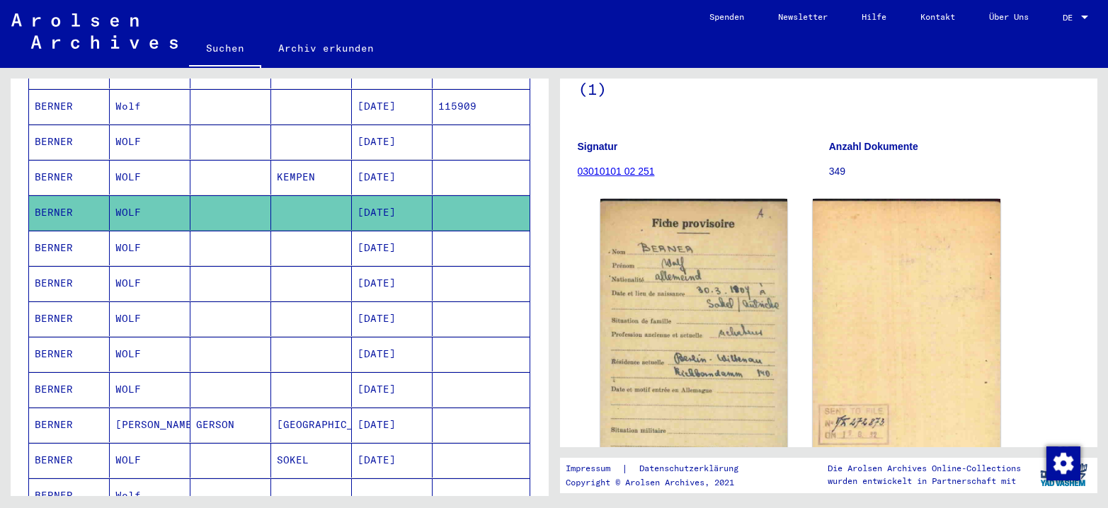
scroll to position [212, 0]
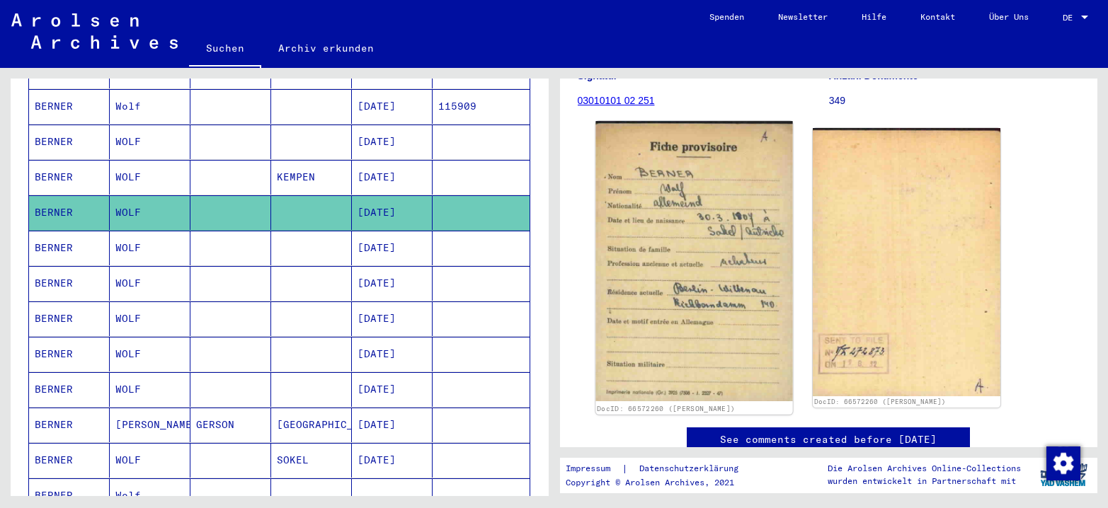
click at [727, 253] on img at bounding box center [693, 261] width 197 height 280
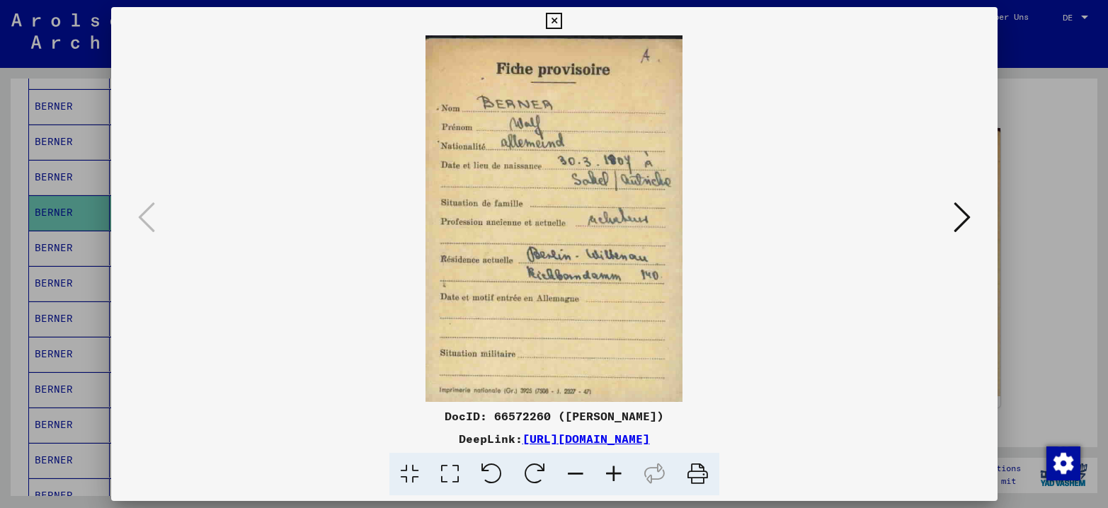
click at [905, 213] on icon at bounding box center [961, 217] width 17 height 34
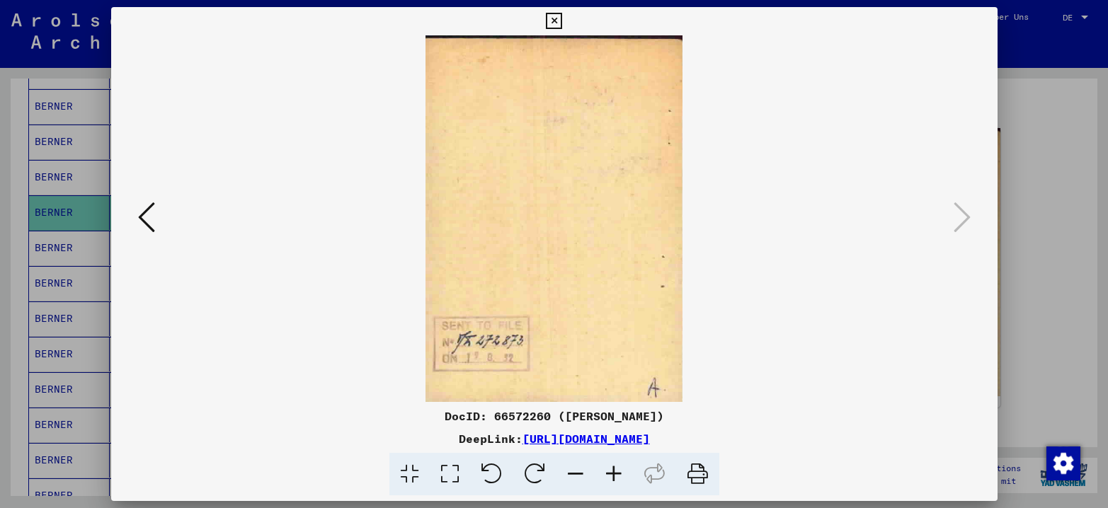
click at [144, 218] on icon at bounding box center [146, 217] width 17 height 34
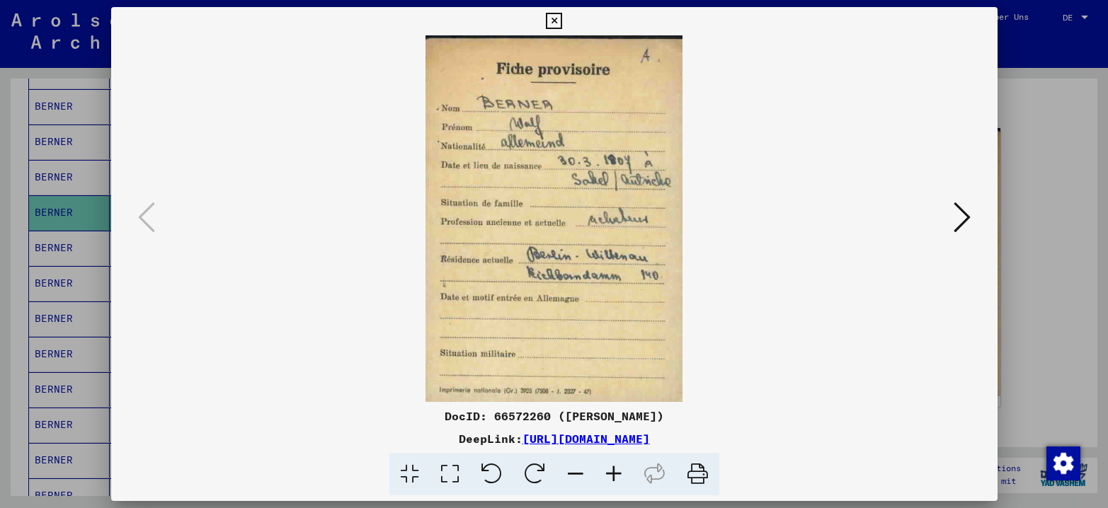
click at [905, 214] on icon at bounding box center [961, 217] width 17 height 34
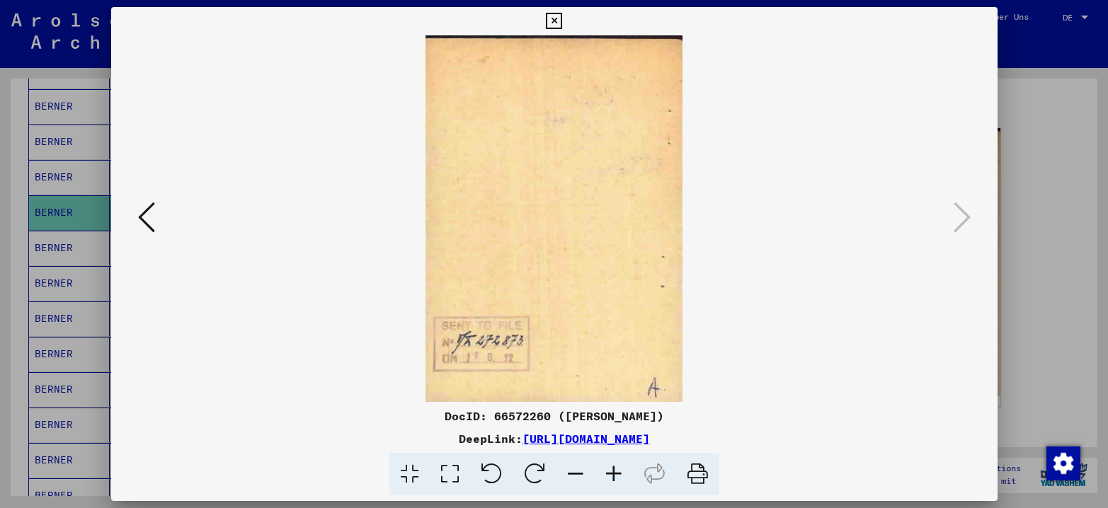
click at [905, 209] on div at bounding box center [554, 254] width 1108 height 508
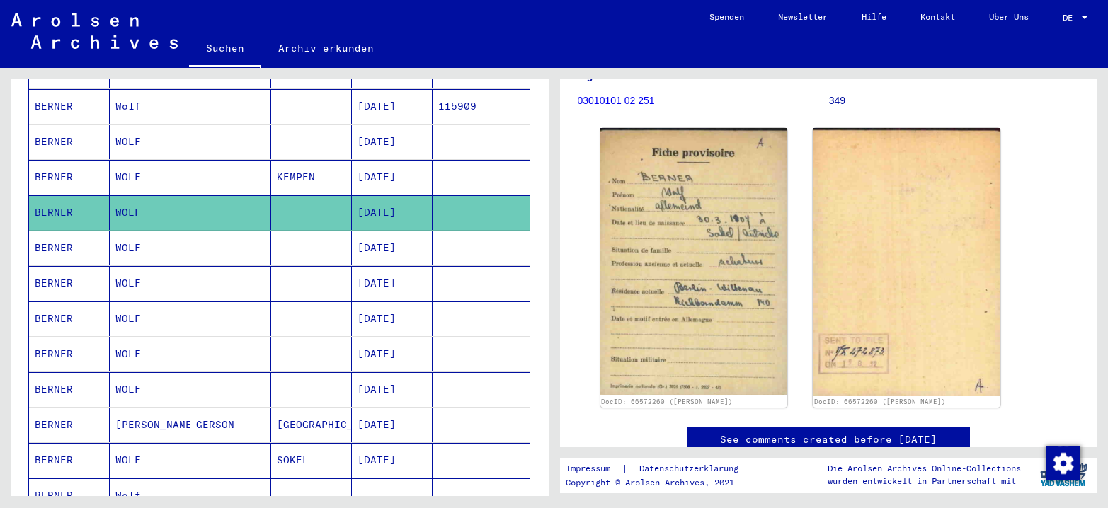
click at [156, 242] on mat-cell "WOLF" at bounding box center [150, 248] width 81 height 35
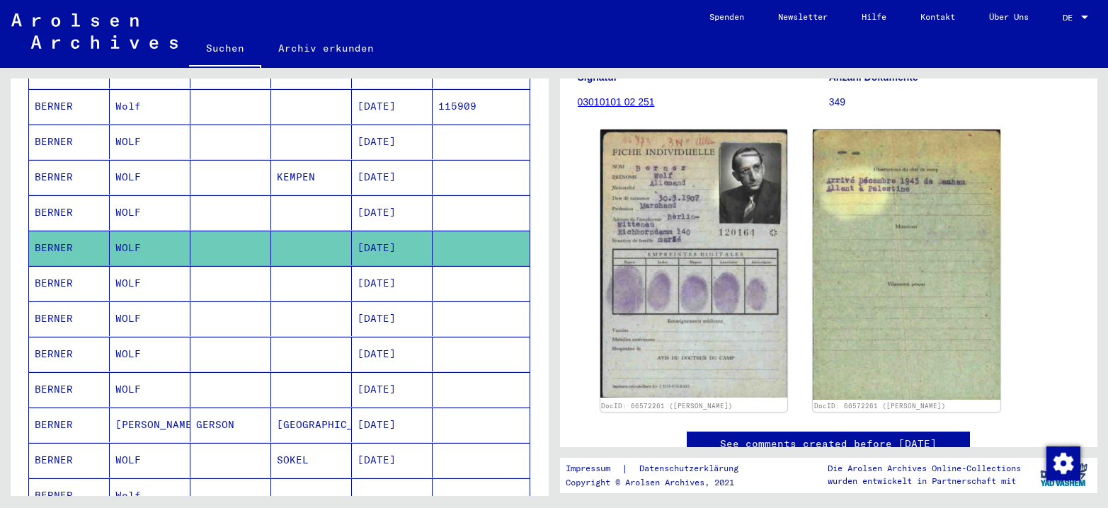
scroll to position [212, 0]
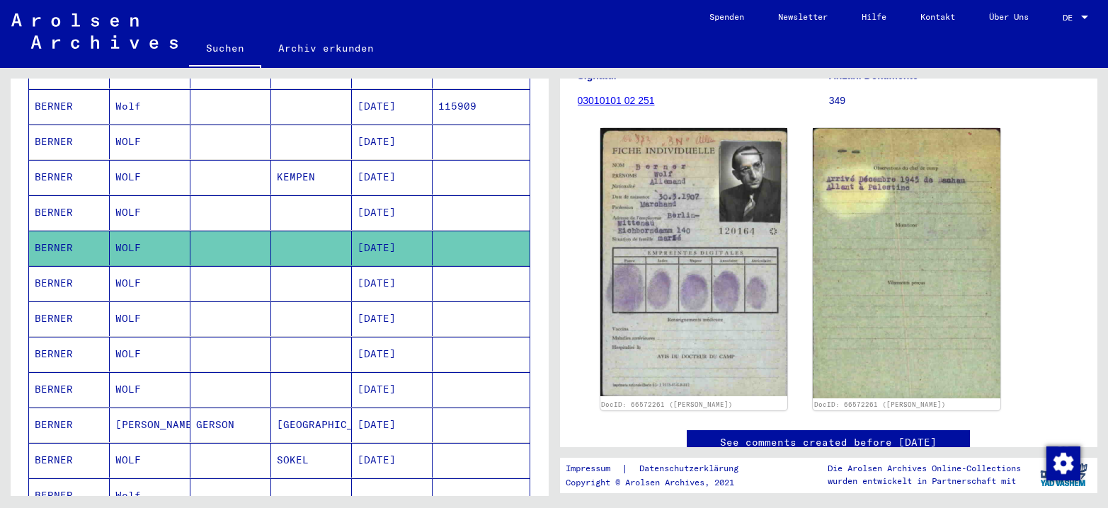
click at [713, 214] on img at bounding box center [694, 262] width 188 height 268
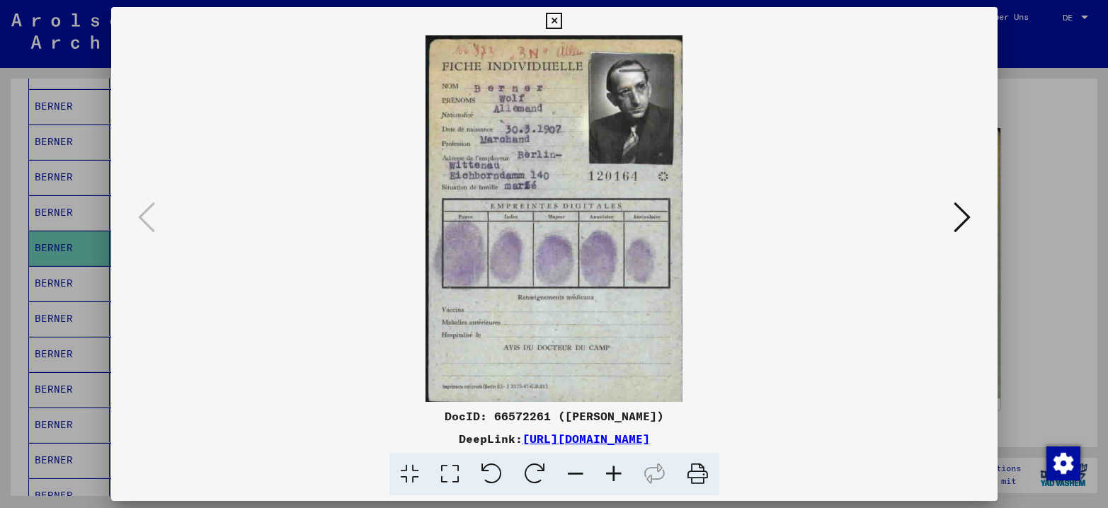
click at [905, 217] on icon at bounding box center [961, 217] width 17 height 34
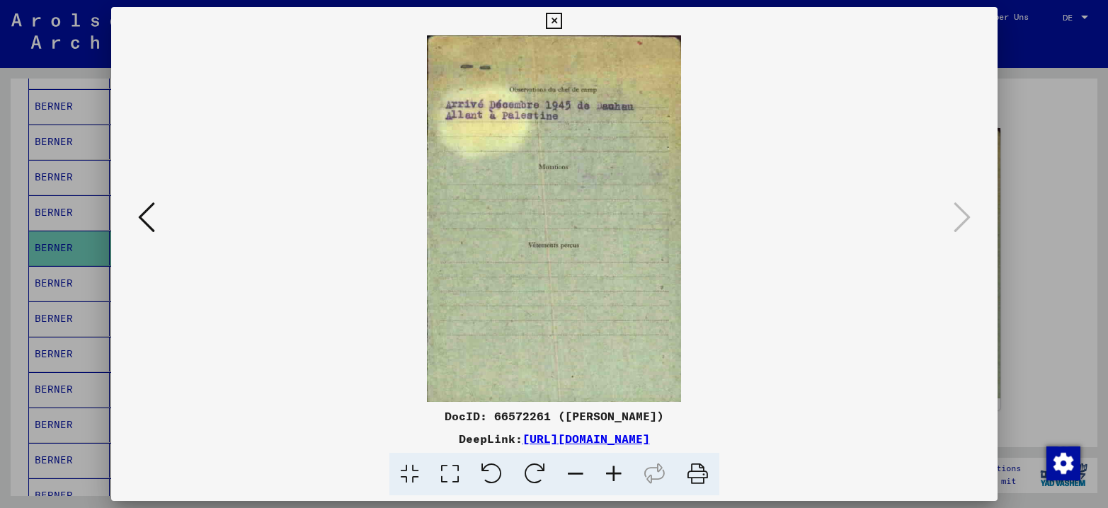
click at [905, 197] on div at bounding box center [554, 254] width 1108 height 508
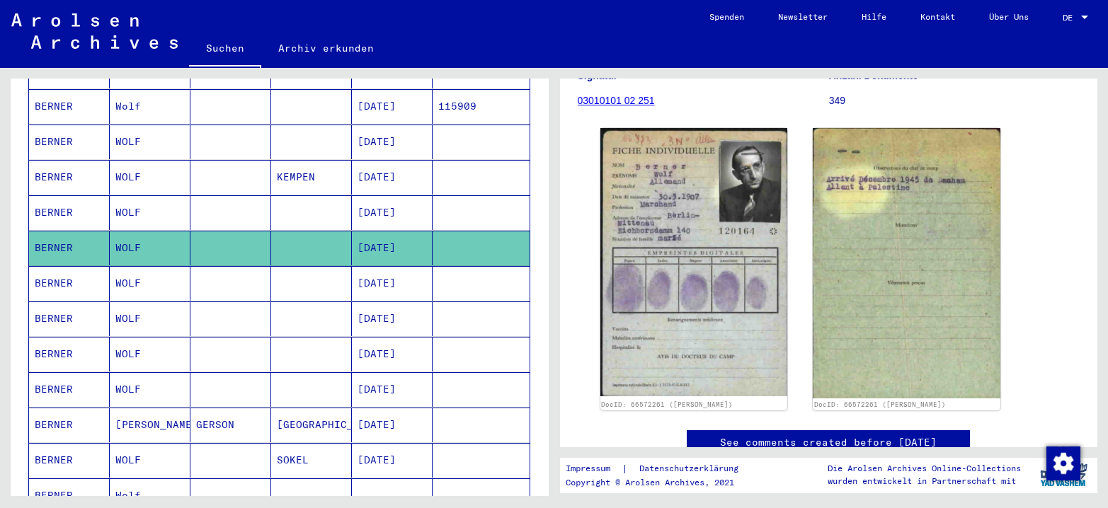
click at [130, 277] on mat-cell "WOLF" at bounding box center [150, 283] width 81 height 35
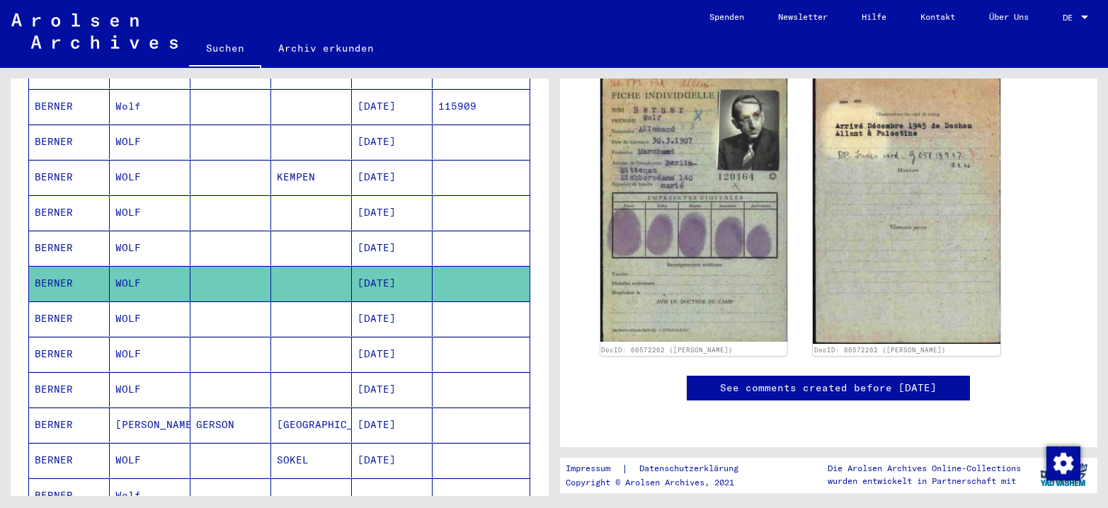
scroll to position [283, 0]
click at [91, 302] on mat-cell "BERNER" at bounding box center [69, 319] width 81 height 35
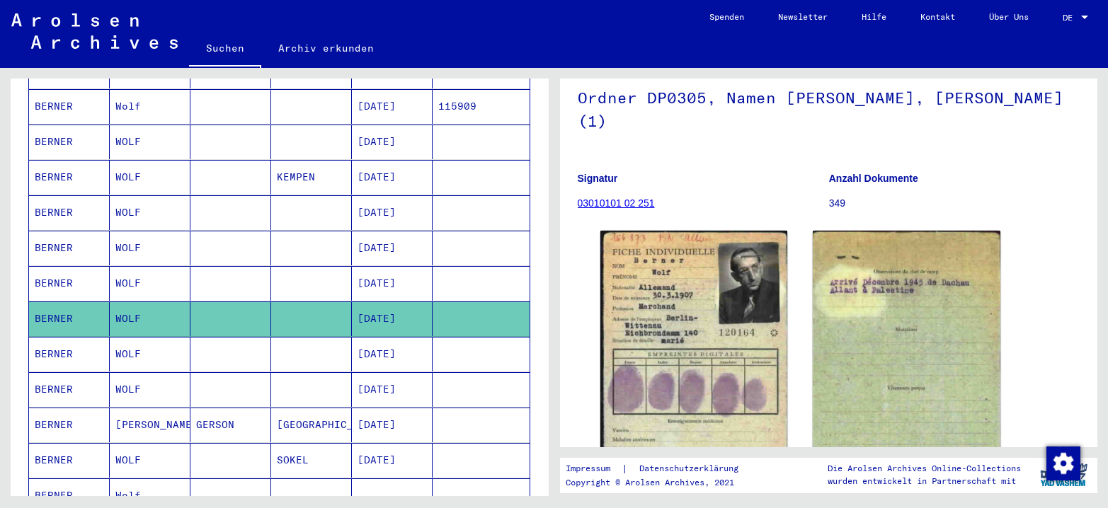
scroll to position [354, 0]
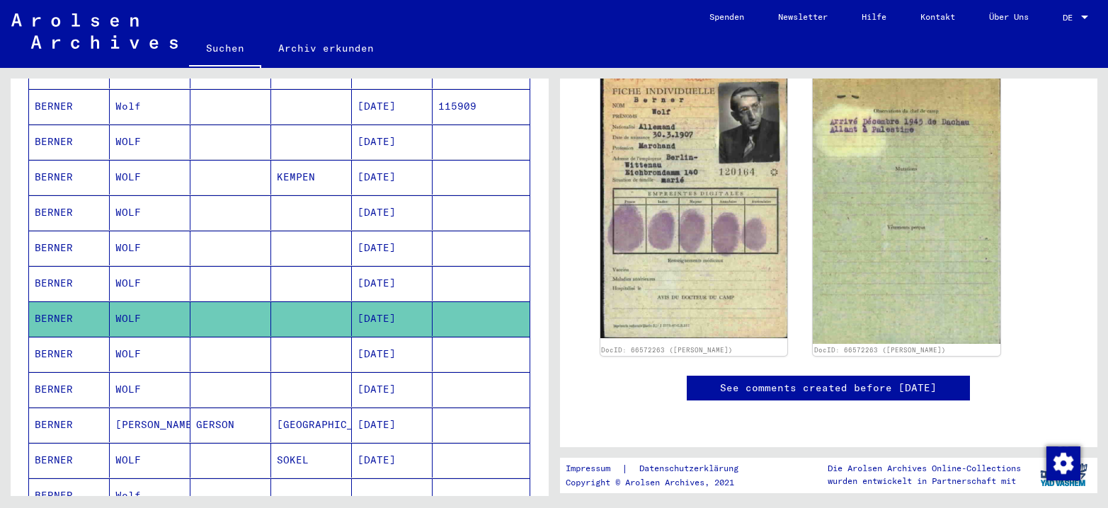
click at [139, 350] on mat-cell "WOLF" at bounding box center [150, 354] width 81 height 35
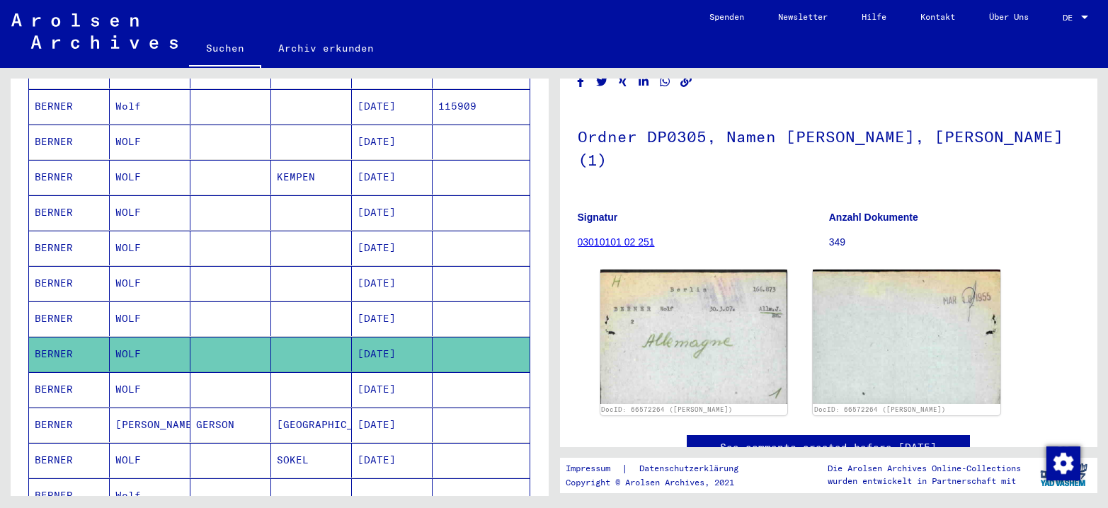
scroll to position [212, 0]
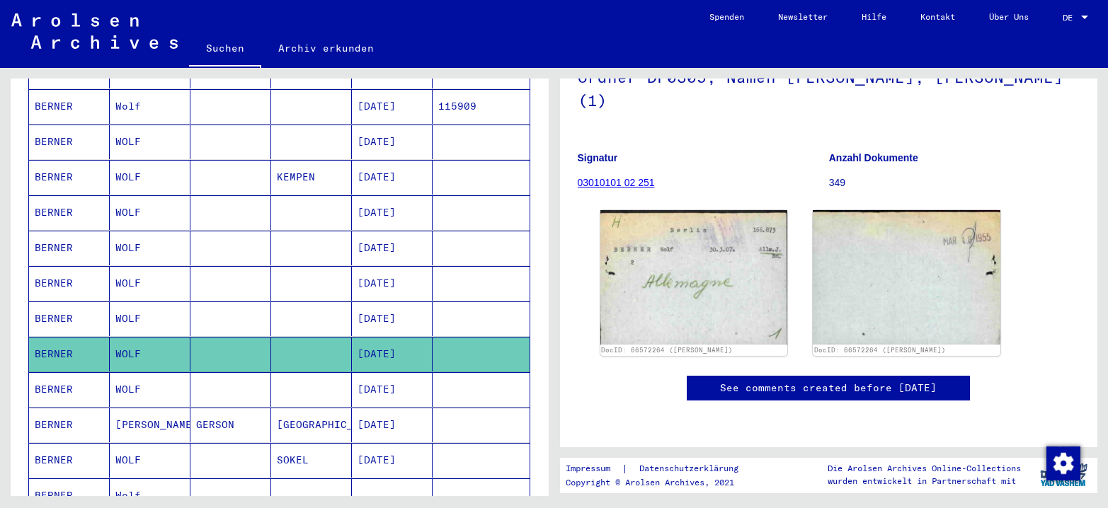
click at [150, 388] on mat-cell "WOLF" at bounding box center [150, 389] width 81 height 35
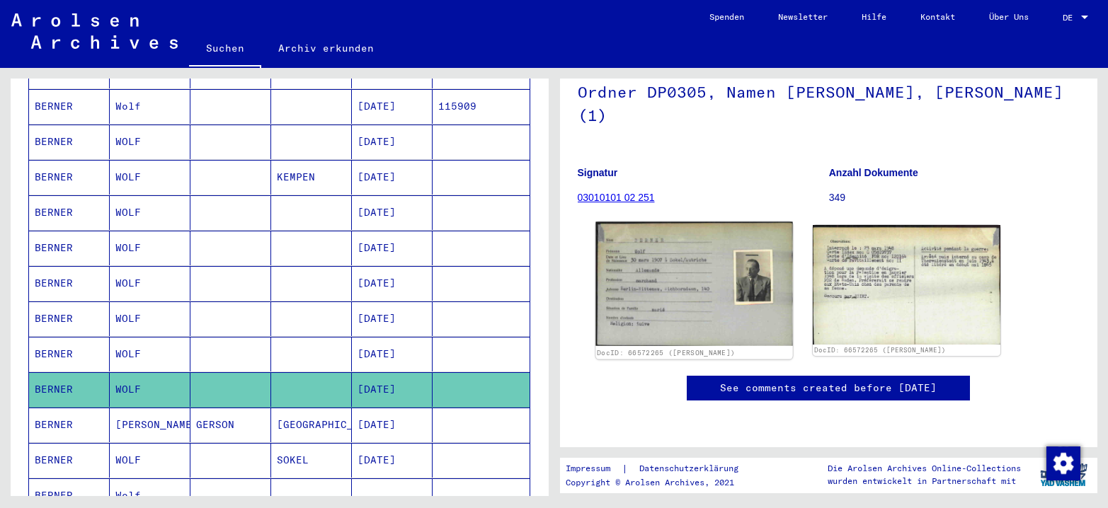
scroll to position [142, 0]
click at [655, 254] on img at bounding box center [693, 284] width 197 height 124
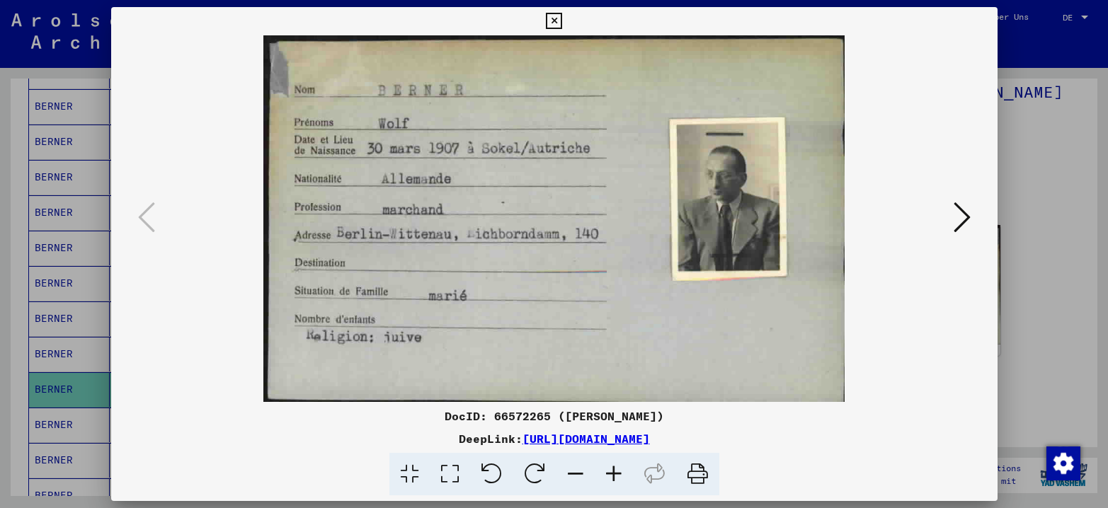
click at [905, 210] on icon at bounding box center [961, 217] width 17 height 34
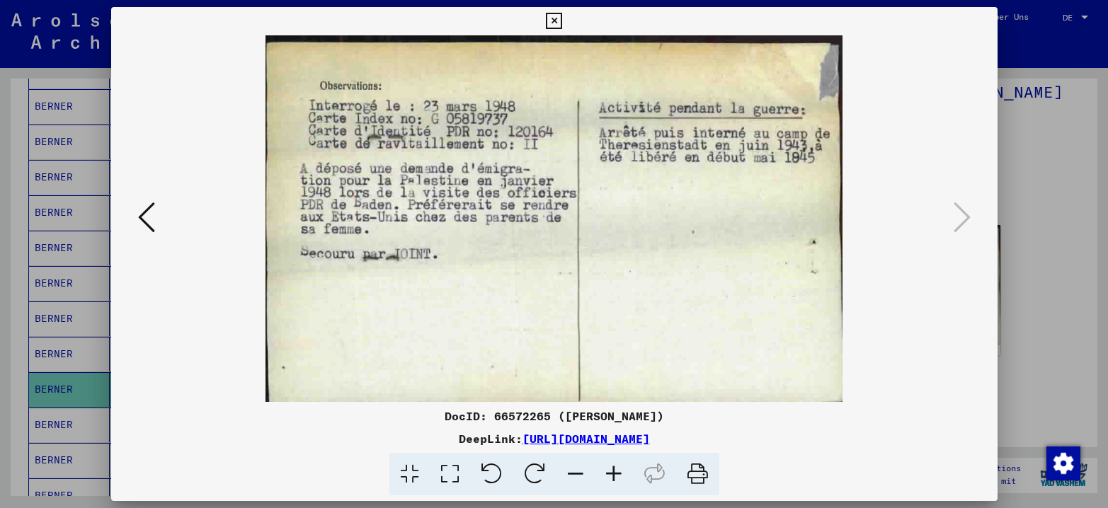
click at [905, 137] on div at bounding box center [554, 254] width 1108 height 508
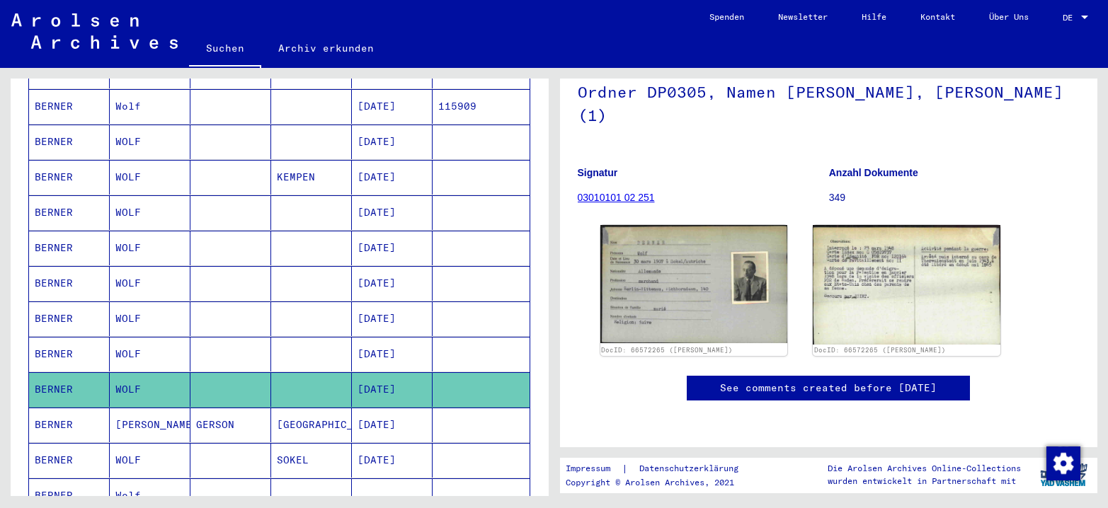
click at [115, 445] on mat-cell "WOLF" at bounding box center [150, 460] width 81 height 35
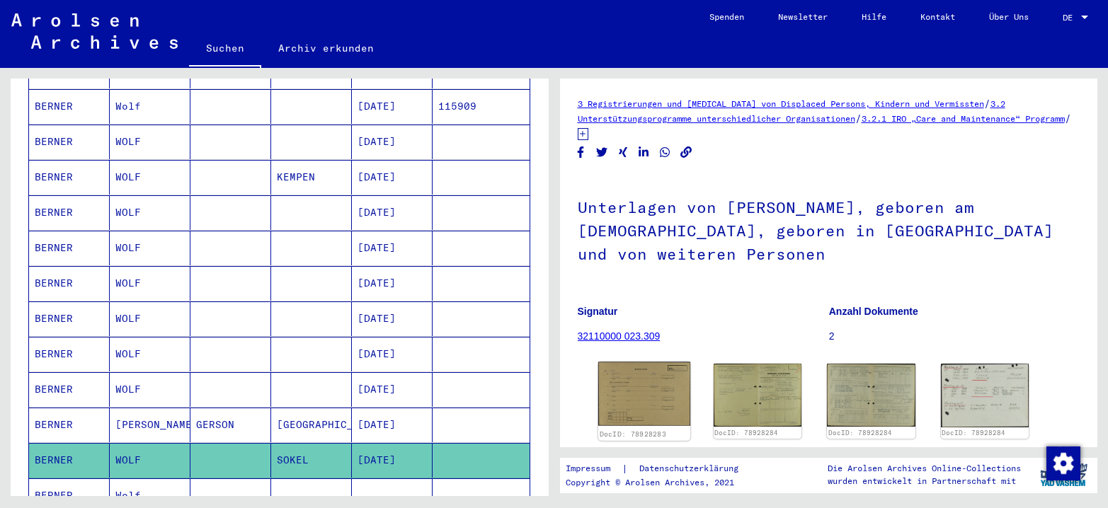
click at [641, 392] on img at bounding box center [643, 394] width 93 height 64
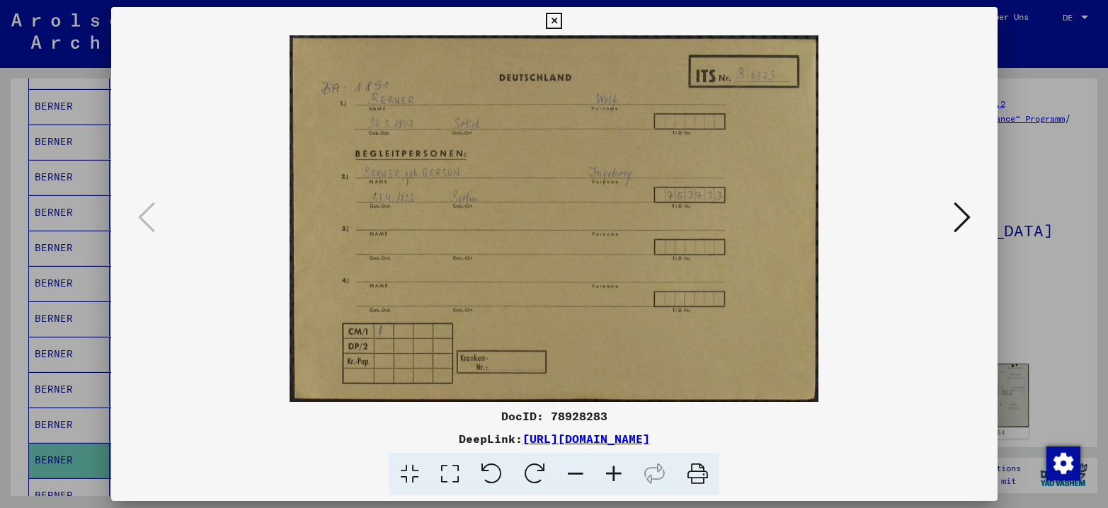
click at [905, 222] on icon at bounding box center [961, 217] width 17 height 34
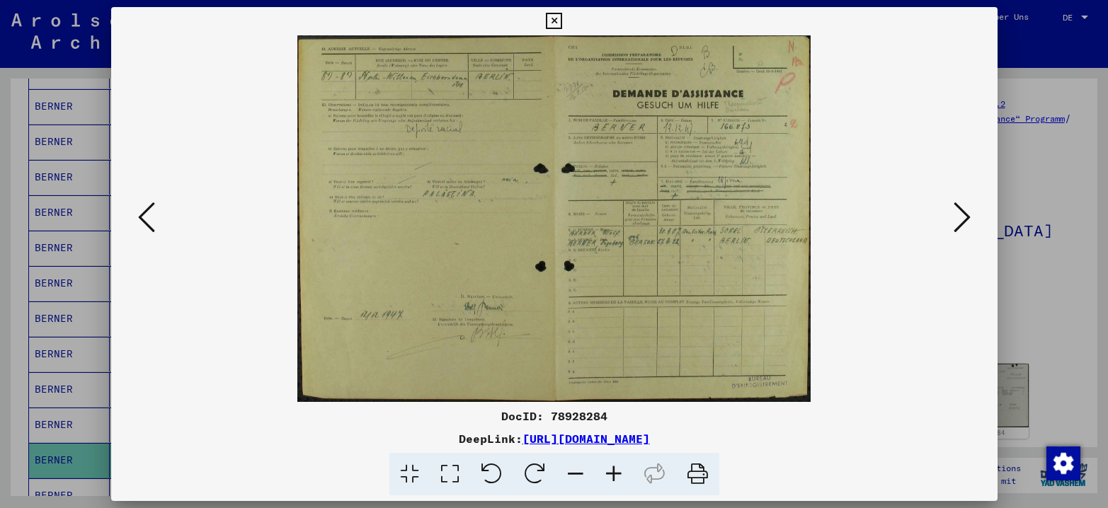
click at [606, 446] on icon at bounding box center [614, 474] width 38 height 43
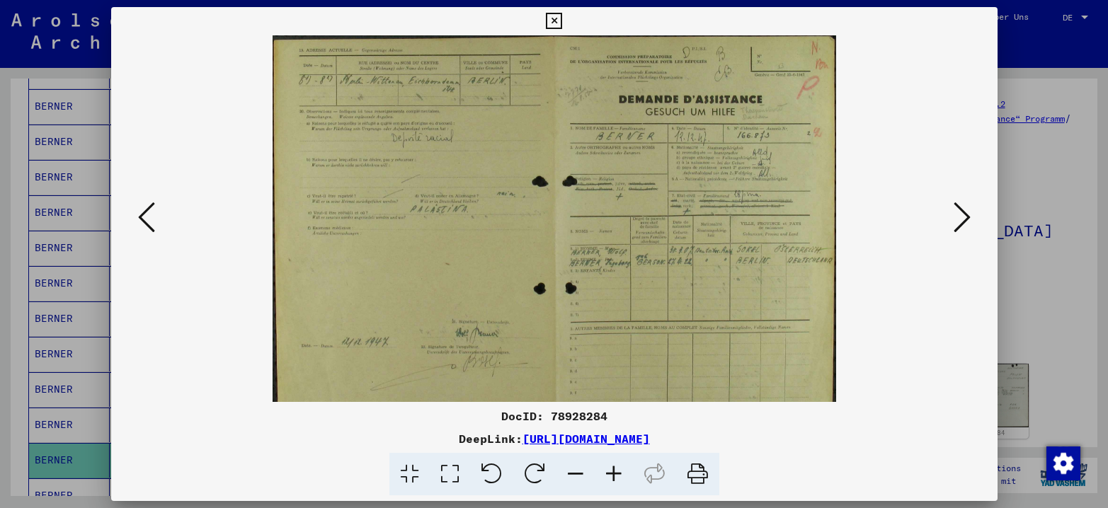
click at [606, 446] on icon at bounding box center [614, 474] width 38 height 43
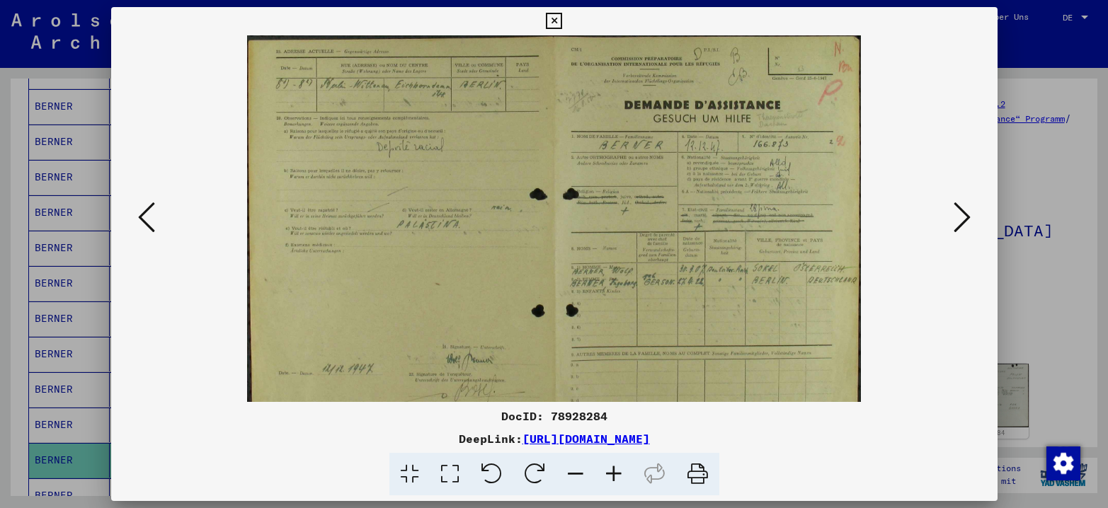
click at [606, 446] on icon at bounding box center [614, 474] width 38 height 43
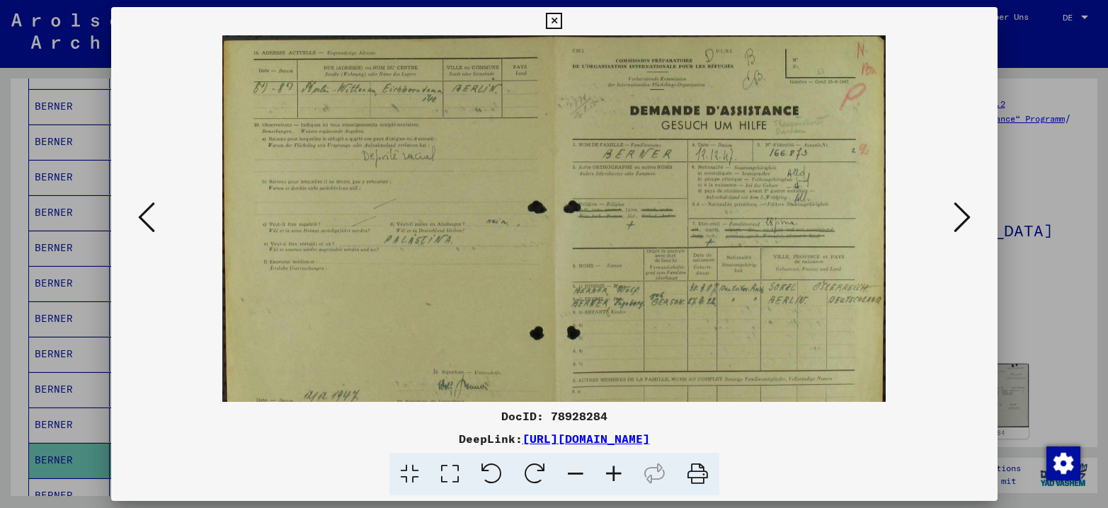
click at [606, 446] on icon at bounding box center [614, 474] width 38 height 43
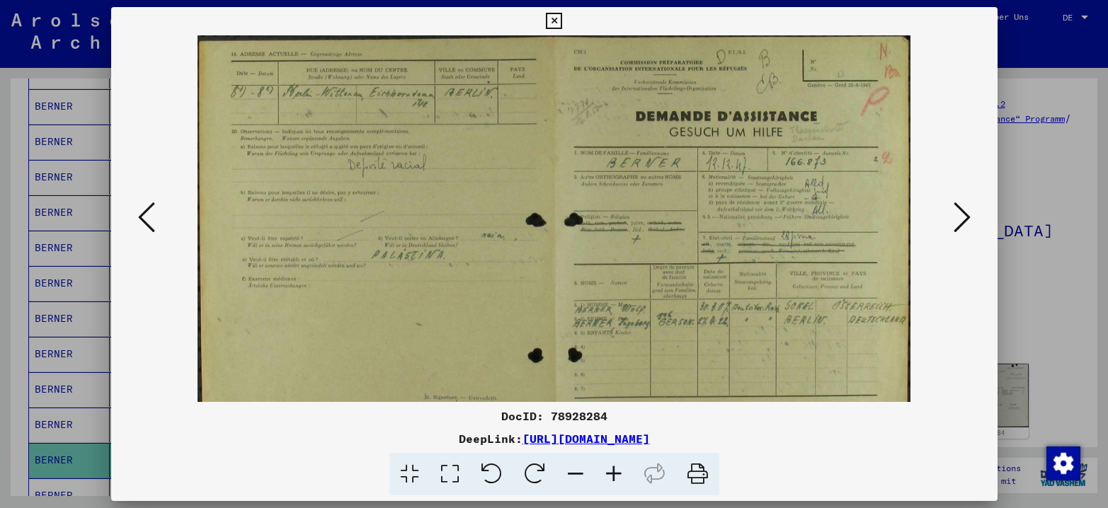
click at [606, 446] on icon at bounding box center [614, 474] width 38 height 43
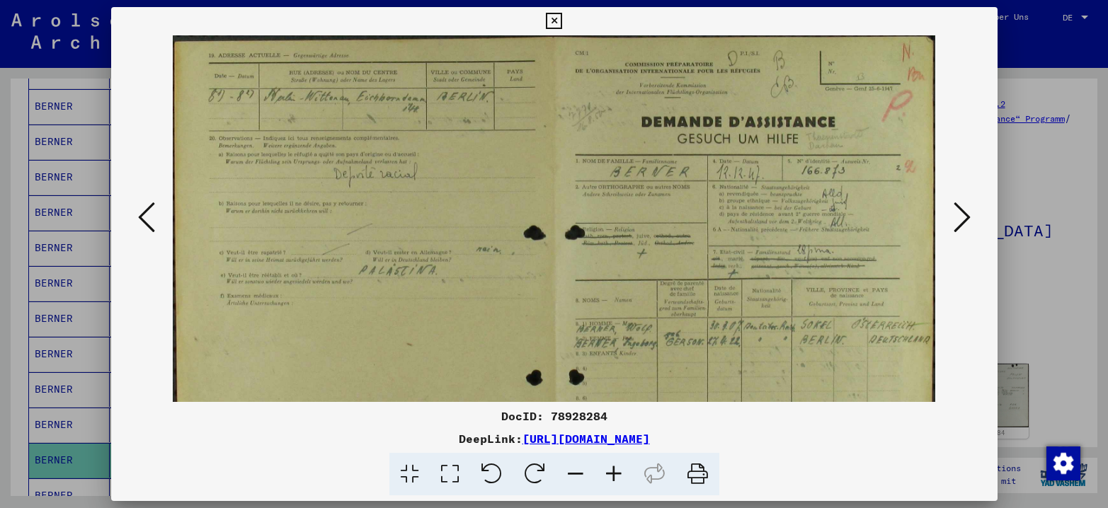
click at [613, 446] on icon at bounding box center [614, 474] width 38 height 43
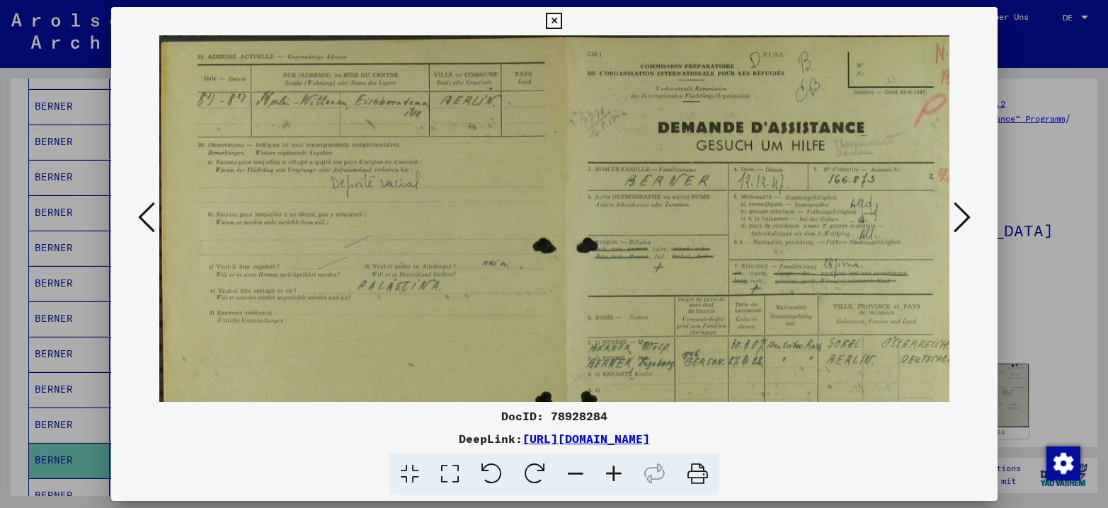
click at [613, 446] on icon at bounding box center [614, 474] width 38 height 43
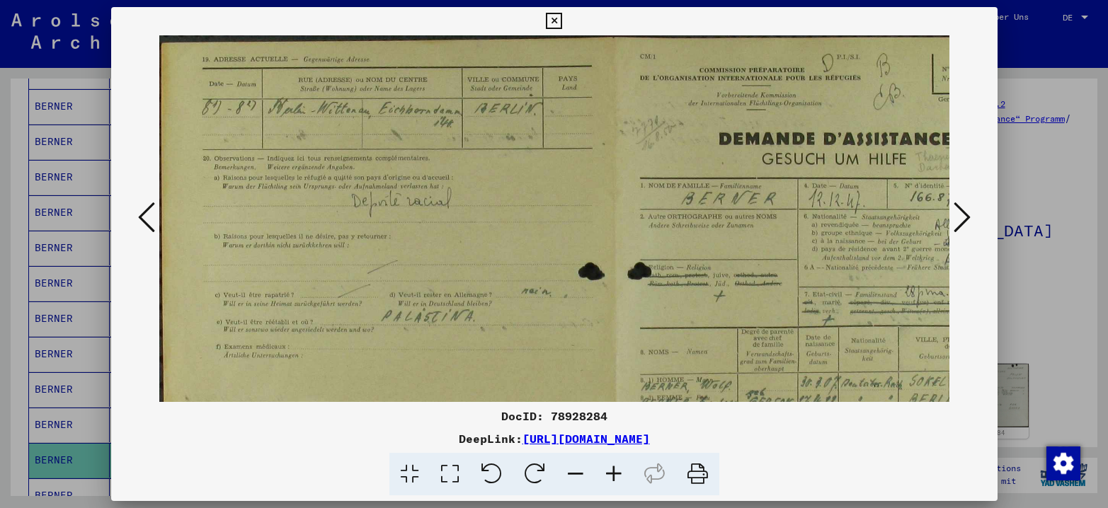
click at [613, 446] on icon at bounding box center [614, 474] width 38 height 43
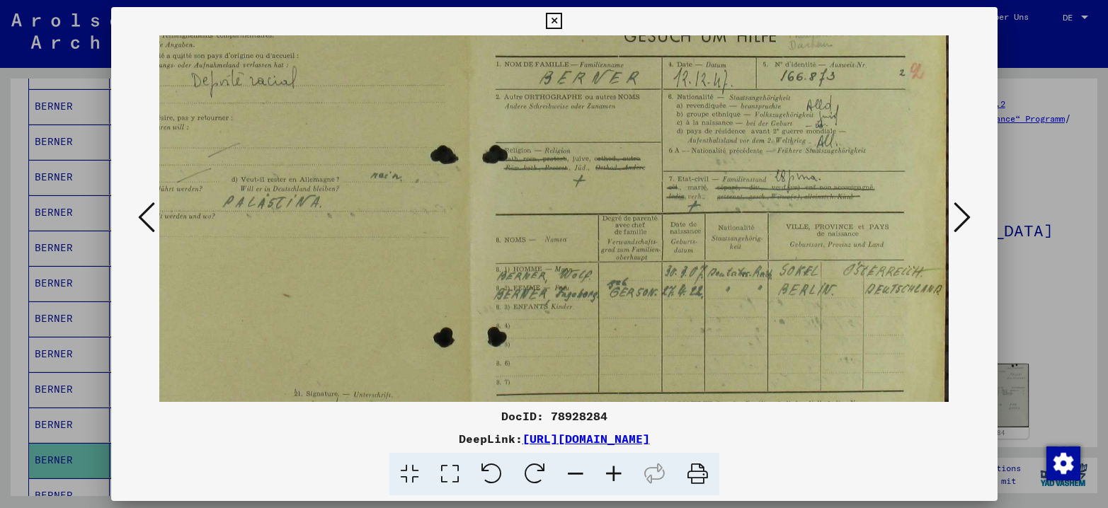
scroll to position [148, 171]
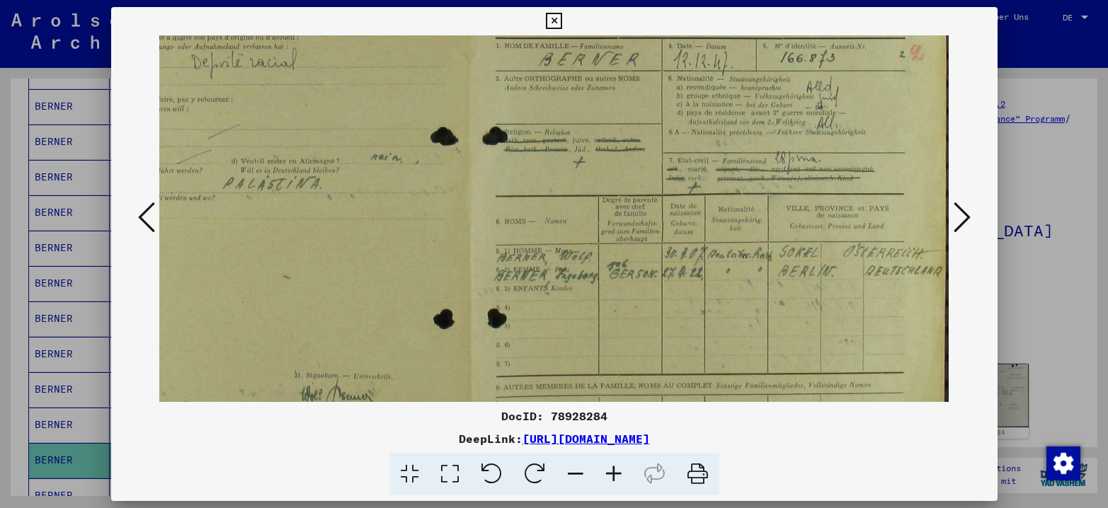
drag, startPoint x: 682, startPoint y: 256, endPoint x: 260, endPoint y: 108, distance: 447.0
click at [260, 108] on img at bounding box center [469, 229] width 961 height 685
